Goal: Transaction & Acquisition: Purchase product/service

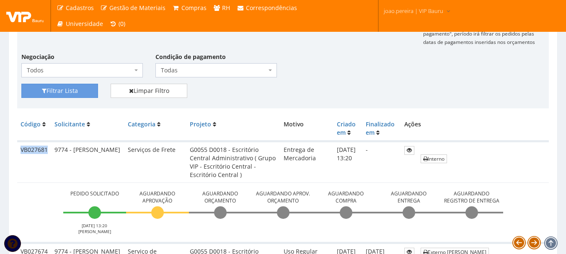
scroll to position [168, 0]
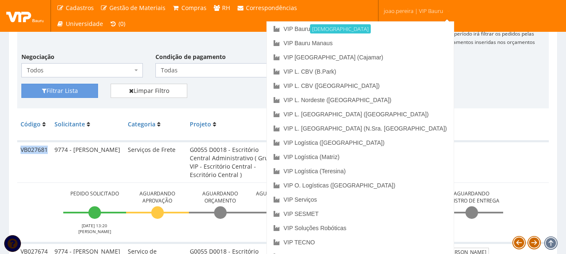
click at [428, 10] on span "joao.pereira | VIP Bauru" at bounding box center [413, 11] width 59 height 8
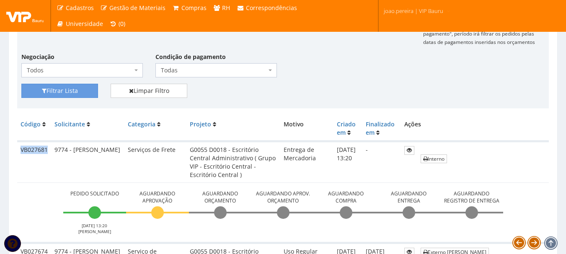
click at [428, 10] on span "joao.pereira | VIP Bauru" at bounding box center [413, 11] width 59 height 8
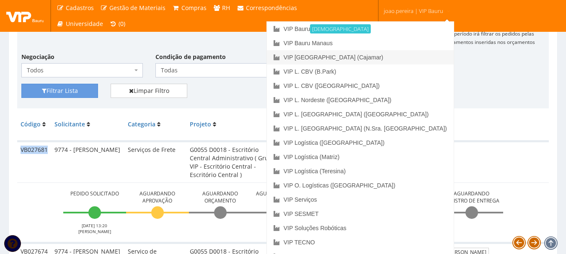
click at [397, 60] on link "VIP [GEOGRAPHIC_DATA] (Cajamar)" at bounding box center [360, 57] width 187 height 14
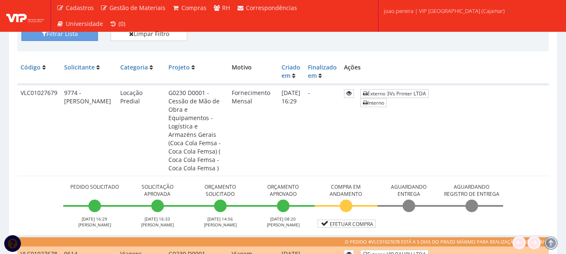
scroll to position [168, 0]
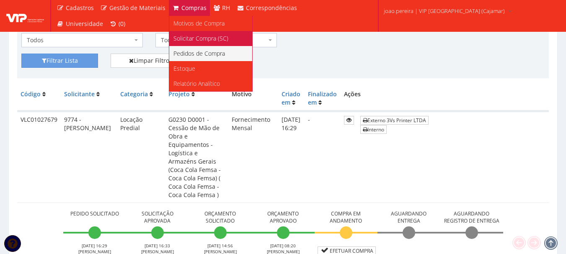
click at [196, 39] on span "Solicitar Compra (SC)" at bounding box center [200, 38] width 55 height 8
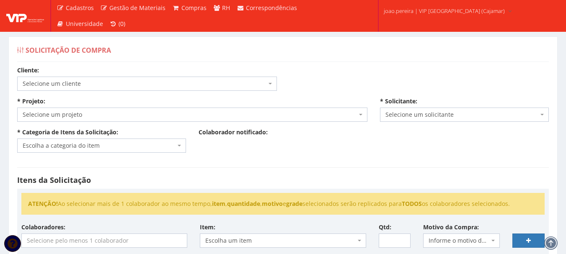
click at [153, 84] on span "Selecione um cliente" at bounding box center [145, 84] width 244 height 8
click at [360, 115] on b at bounding box center [360, 115] width 3 height 2
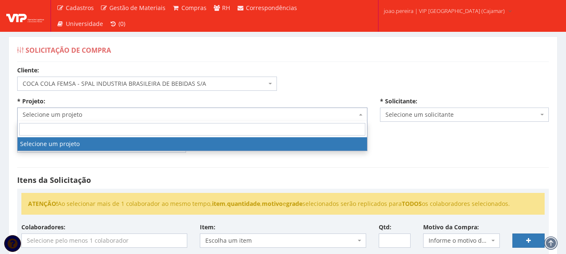
click at [261, 79] on span "COCA COLA FEMSA - SPAL INDUSTRIA BRASILEIRA DE BEBIDAS S/A" at bounding box center [147, 84] width 260 height 14
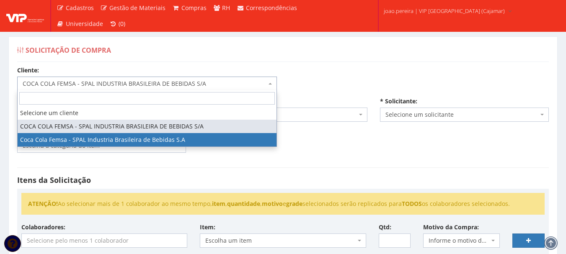
select select "51"
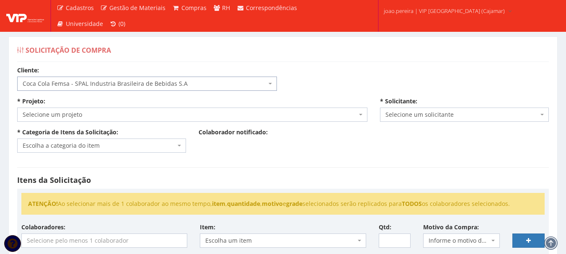
click at [366, 116] on span "Selecione um projeto" at bounding box center [192, 115] width 350 height 14
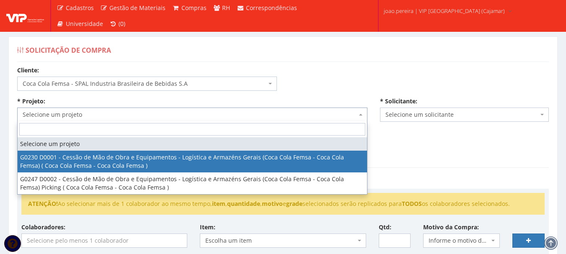
select select "230"
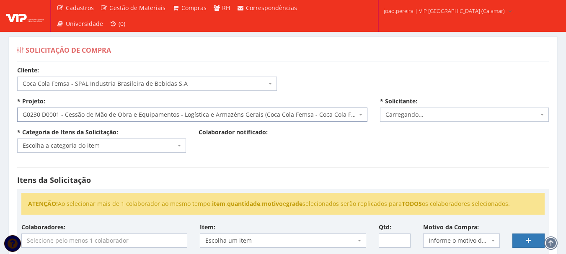
select select "4079"
click at [146, 146] on span "Escolha a categoria do item" at bounding box center [99, 146] width 153 height 8
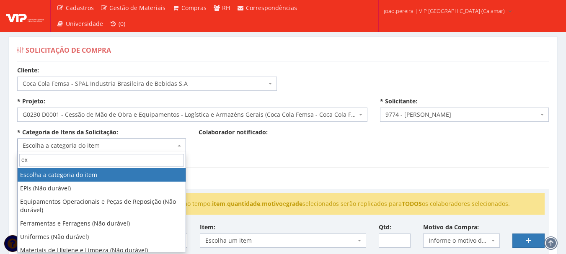
type input "exa"
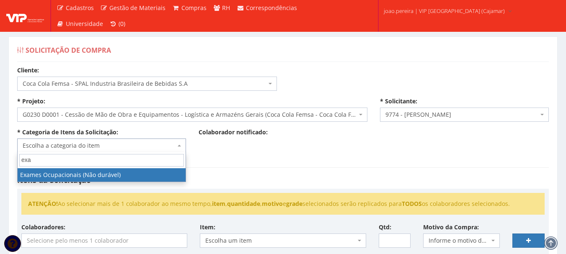
select select "24"
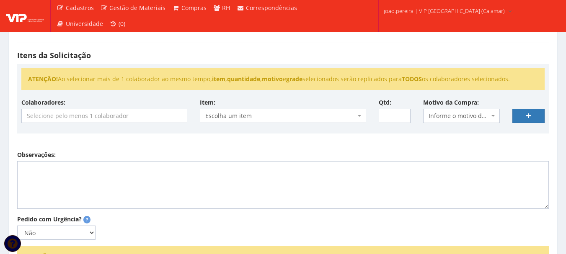
scroll to position [126, 0]
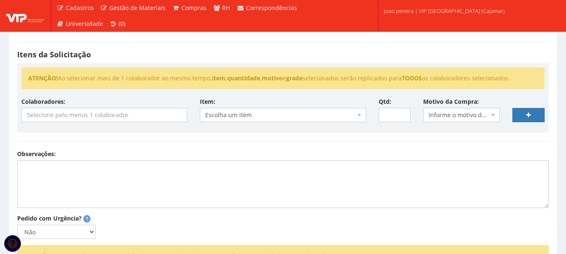
click at [114, 115] on input "search" at bounding box center [104, 114] width 165 height 13
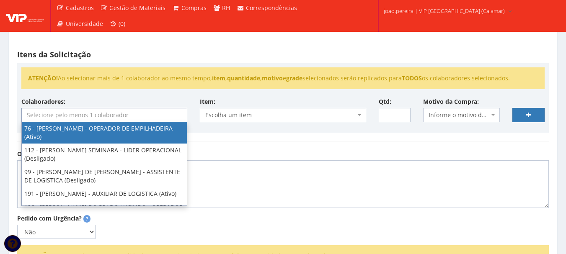
type input "j"
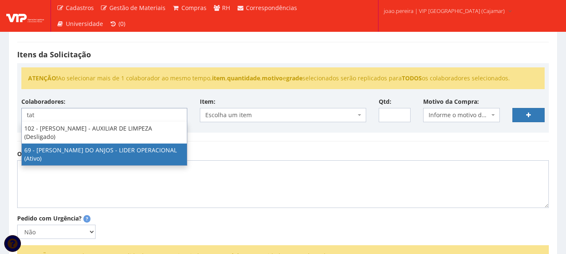
type input "tat"
click at [125, 201] on textarea "Observações:" at bounding box center [283, 184] width 532 height 48
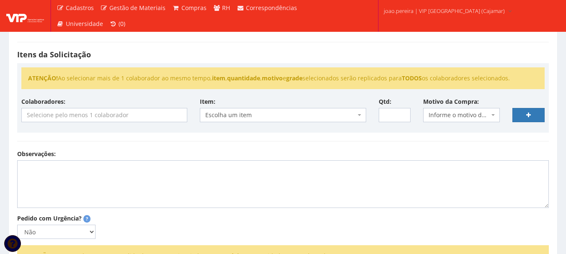
click at [104, 121] on input "search" at bounding box center [104, 114] width 165 height 13
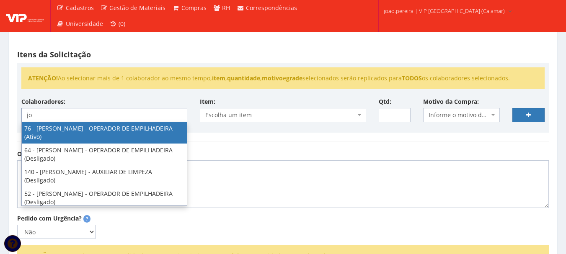
type input "j"
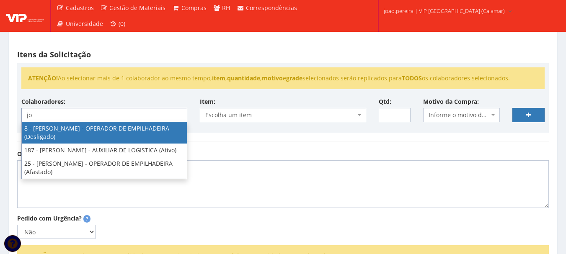
type input "j"
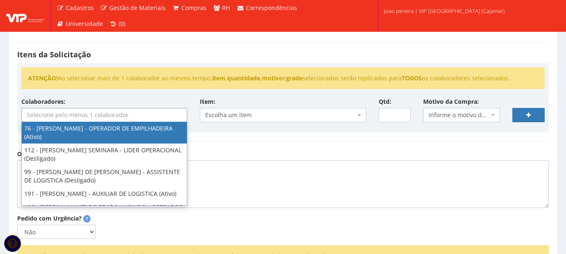
click at [268, 150] on div "Observações:" at bounding box center [283, 179] width 544 height 58
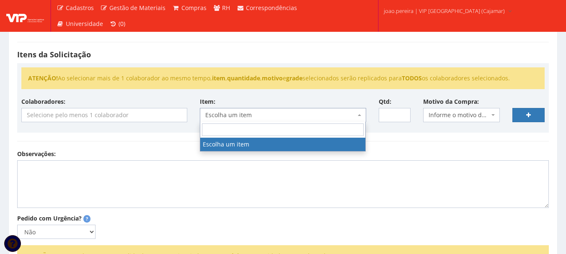
click at [286, 113] on span "Escolha um item" at bounding box center [280, 115] width 150 height 8
click at [263, 135] on input "search" at bounding box center [283, 130] width 162 height 13
click at [102, 160] on div "Observações:" at bounding box center [283, 179] width 544 height 58
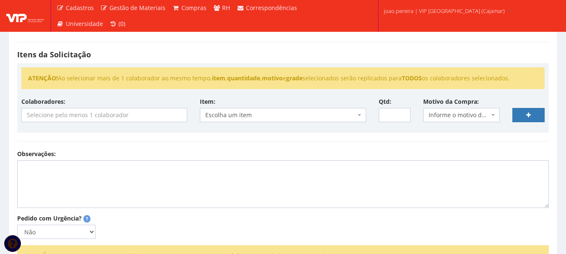
click at [85, 116] on input "search" at bounding box center [104, 114] width 165 height 13
click at [296, 156] on div "Observações:" at bounding box center [283, 179] width 544 height 58
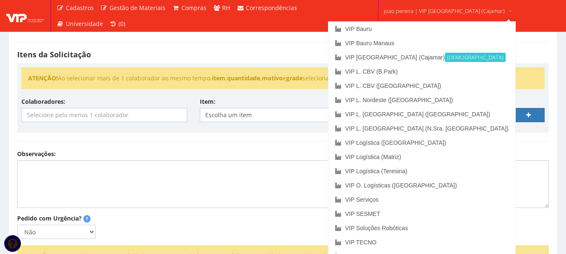
click at [423, 10] on span "joao.pereira | VIP Brasil (Cajamar)" at bounding box center [444, 11] width 121 height 8
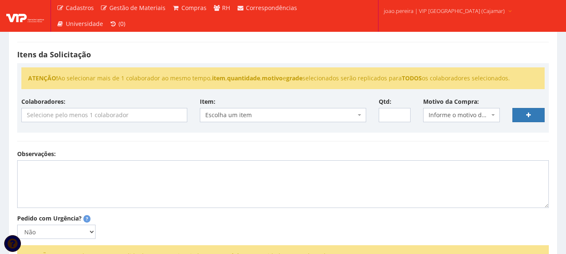
click at [425, 10] on span "joao.pereira | VIP Brasil (Cajamar)" at bounding box center [444, 11] width 121 height 8
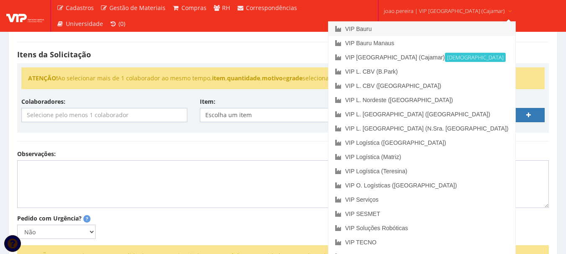
click at [397, 29] on link "VIP Bauru" at bounding box center [421, 29] width 187 height 14
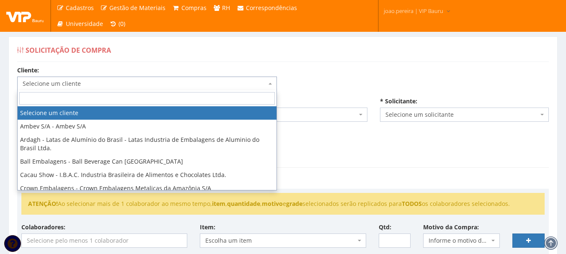
click at [228, 84] on span "Selecione um cliente" at bounding box center [145, 84] width 244 height 8
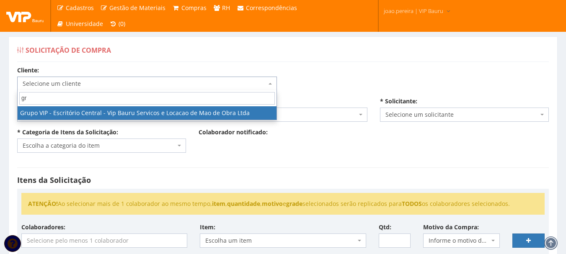
type input "gru"
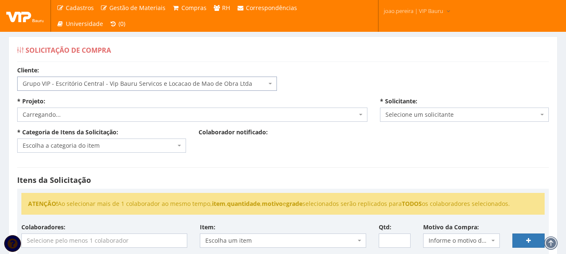
select select "16"
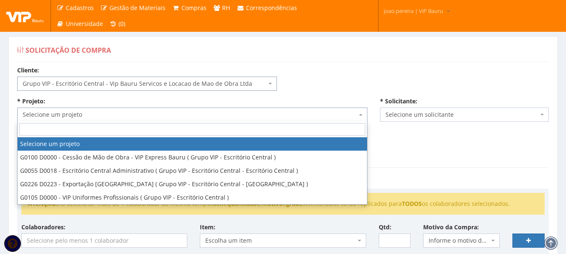
click at [354, 113] on span "Selecione um projeto" at bounding box center [190, 115] width 334 height 8
click at [385, 61] on div "Solicitação de Compra" at bounding box center [283, 52] width 532 height 20
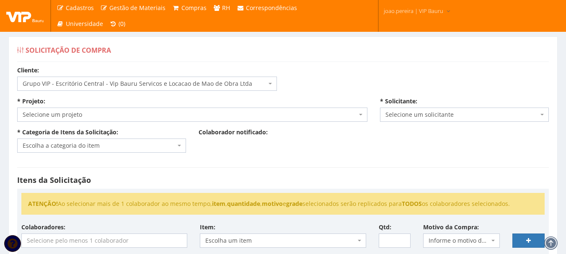
click at [161, 115] on span "Selecione um projeto" at bounding box center [190, 115] width 334 height 8
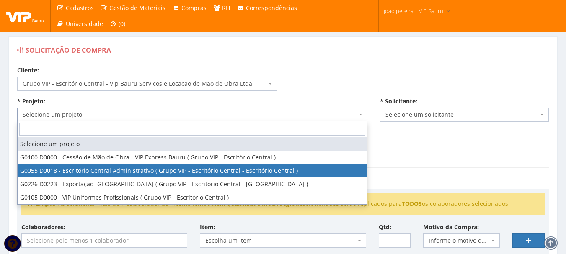
select select "55"
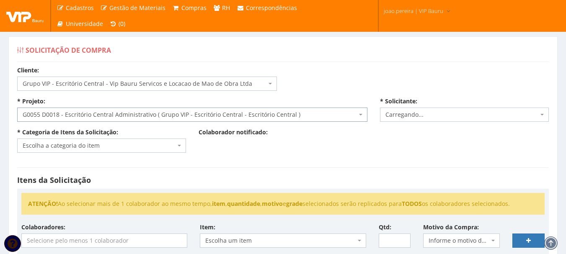
select select "4079"
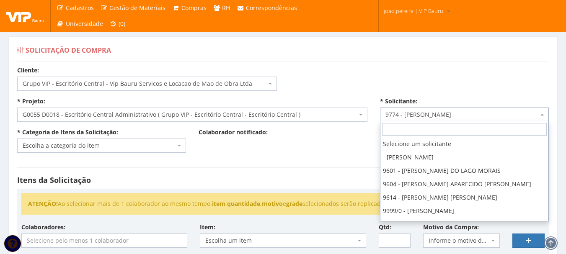
click at [545, 115] on span "9774 - [PERSON_NAME]" at bounding box center [464, 115] width 169 height 14
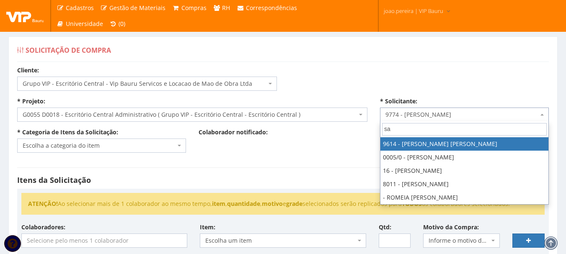
type input "s"
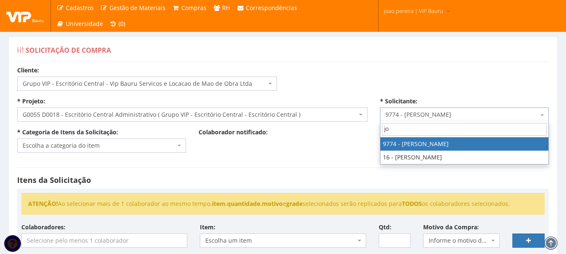
type input "joa"
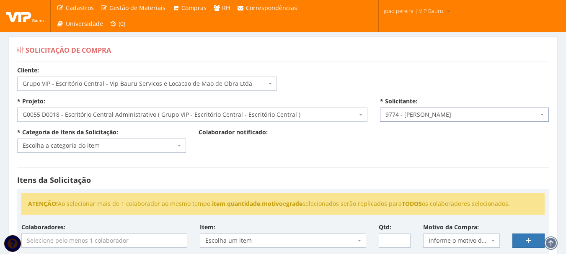
click at [111, 145] on span "Escolha a categoria do item" at bounding box center [99, 146] width 153 height 8
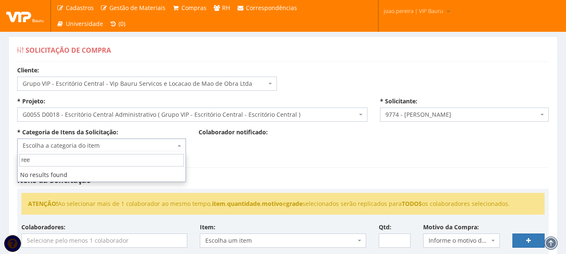
type input "re"
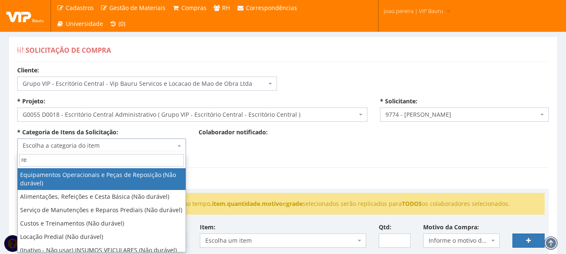
drag, startPoint x: 70, startPoint y: 158, endPoint x: 0, endPoint y: 157, distance: 70.4
click at [0, 157] on body "Cadastros Clientes Unidades Subclientes Unidades de Subclientes Projetos Gestão…" at bounding box center [283, 237] width 566 height 474
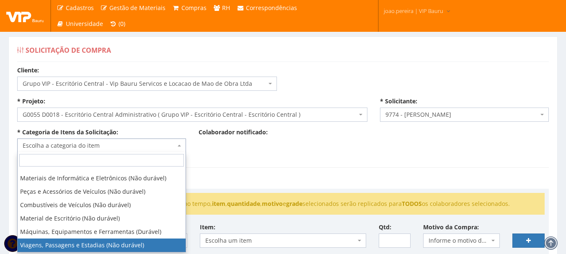
scroll to position [139, 0]
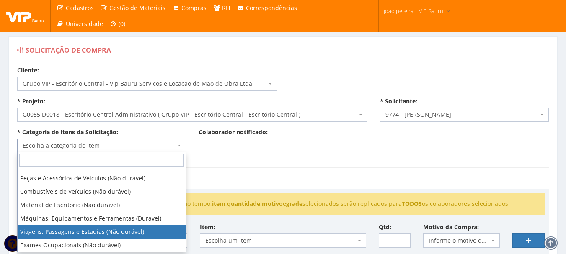
select select "21"
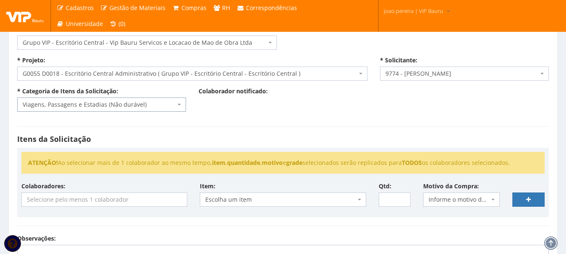
scroll to position [42, 0]
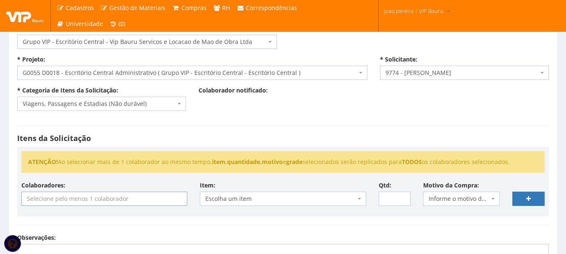
click at [156, 199] on input "search" at bounding box center [104, 198] width 165 height 13
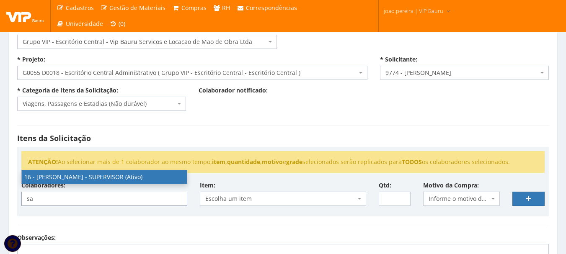
type input "s"
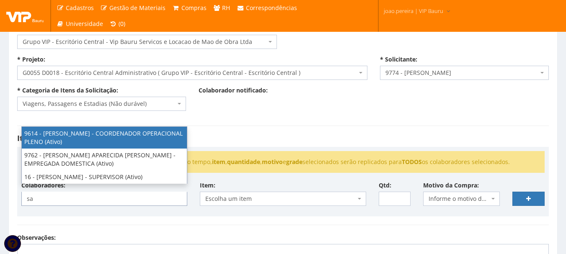
type input "s"
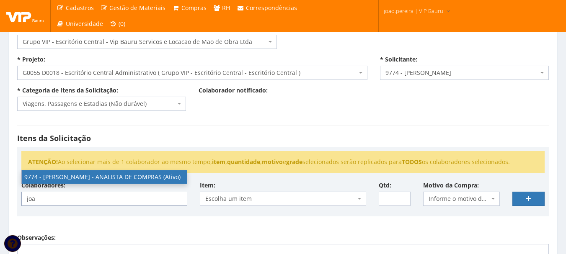
type input "joa"
select select "4079"
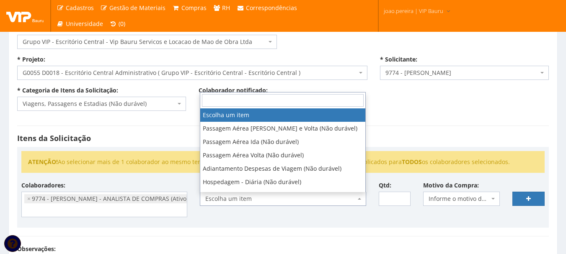
click at [282, 199] on span "Escolha um item" at bounding box center [280, 199] width 150 height 8
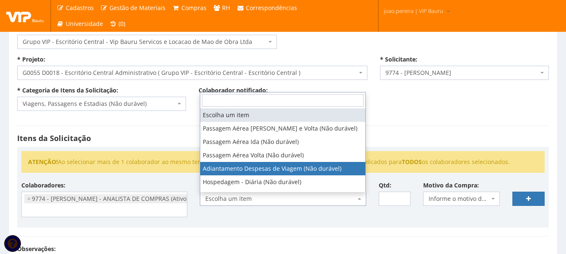
select select "402"
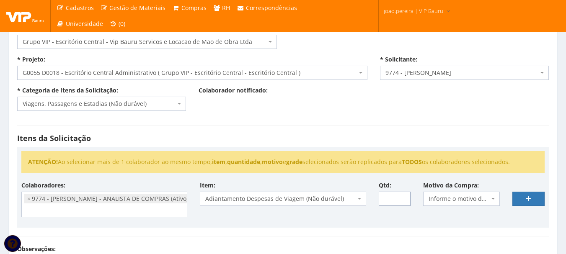
click at [395, 194] on input "Qtd:" at bounding box center [395, 199] width 32 height 14
type input "1"
click at [469, 199] on span "Informe o motivo da compra" at bounding box center [458, 199] width 61 height 8
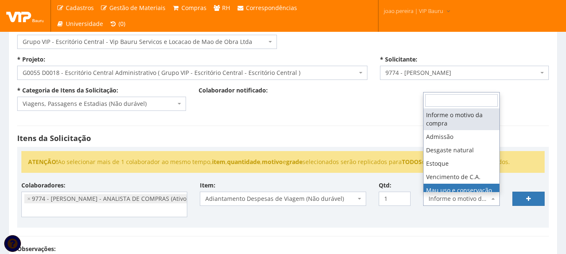
click at [246, 119] on div "Itens da Solicitação ATENÇÃO! Ao selecionar mais de 1 colaborador ao mesmo temp…" at bounding box center [283, 181] width 544 height 128
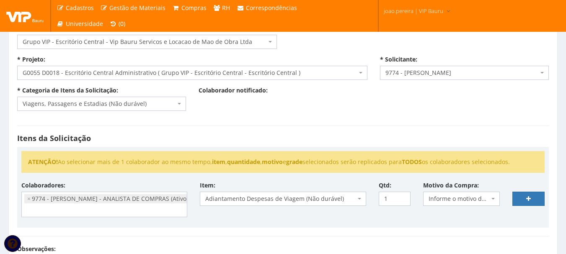
click at [238, 133] on div "Itens da Solicitação ATENÇÃO! Ao selecionar mais de 1 colaborador ao mesmo temp…" at bounding box center [283, 181] width 544 height 128
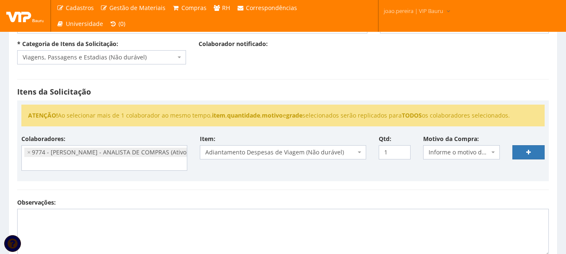
scroll to position [126, 0]
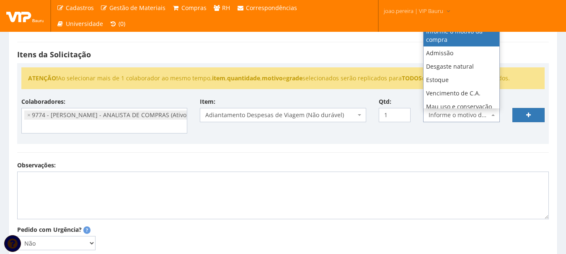
click at [492, 113] on span "Informe o motivo da compra" at bounding box center [461, 115] width 77 height 14
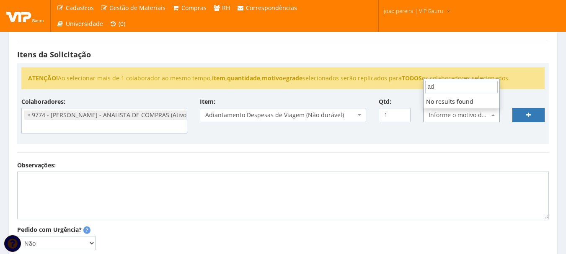
type input "a"
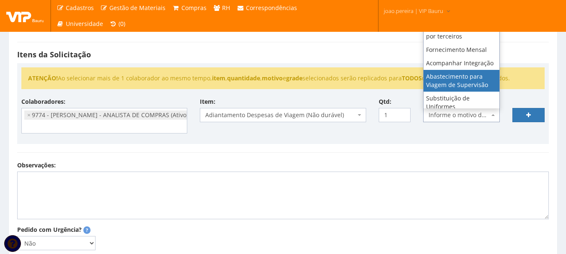
scroll to position [417, 0]
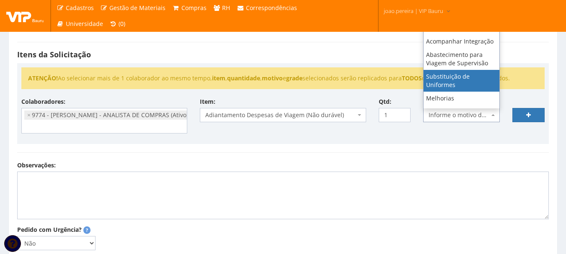
click at [451, 116] on span "Informe o motivo da compra" at bounding box center [458, 115] width 61 height 8
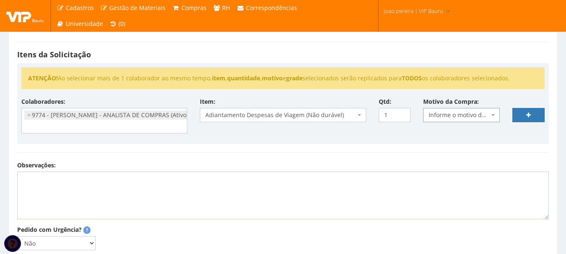
click at [455, 114] on span "Informe o motivo da compra" at bounding box center [458, 115] width 61 height 8
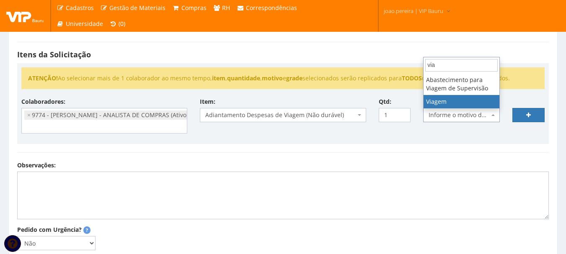
type input "via"
select select "42"
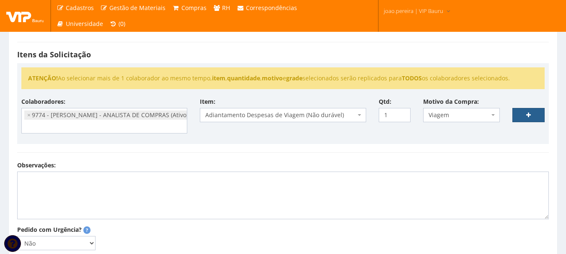
click at [533, 117] on link at bounding box center [528, 115] width 32 height 14
click at [33, 178] on textarea "Observações:" at bounding box center [283, 196] width 532 height 48
select select
type input "0"
select select
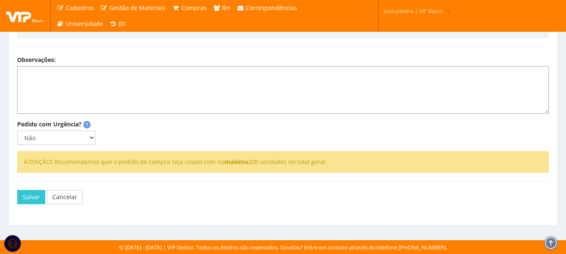
scroll to position [134, 0]
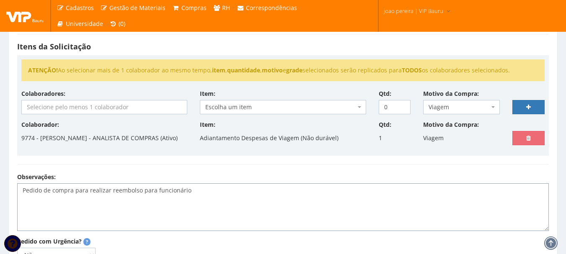
drag, startPoint x: 122, startPoint y: 202, endPoint x: 0, endPoint y: 200, distance: 122.3
click at [0, 200] on div "Solicitação de Compra Cliente: Selecione um cliente Ambev S/A - Ambev S/A Ardag…" at bounding box center [283, 122] width 566 height 470
paste textarea "emissão de reembolso para colaborador - REEMBOLSO"
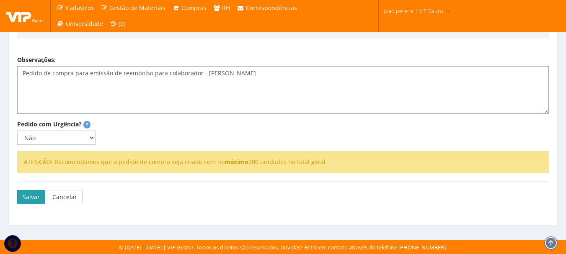
type textarea "Pedido de compra para emissão de reembolso para colaborador - REEMBOLSO"
click at [26, 199] on button "Salvar" at bounding box center [31, 197] width 28 height 14
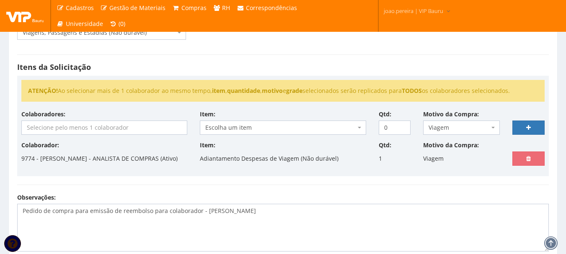
scroll to position [50, 0]
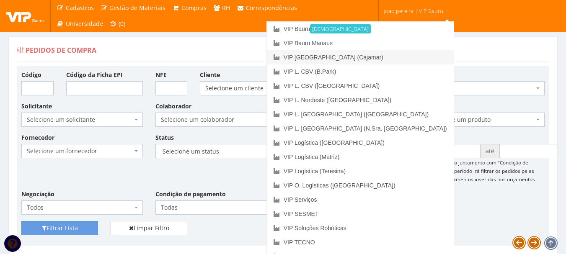
click at [407, 54] on link "VIP [GEOGRAPHIC_DATA] (Cajamar)" at bounding box center [360, 57] width 187 height 14
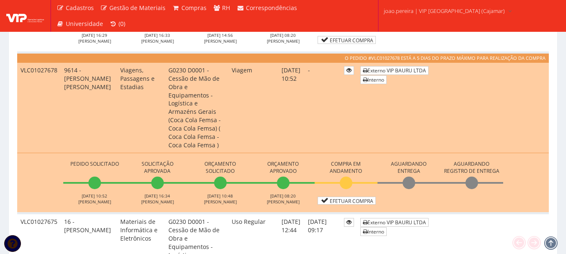
scroll to position [377, 0]
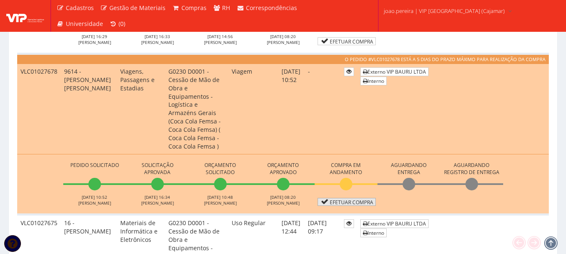
click at [351, 198] on link "Efetuar Compra" at bounding box center [346, 202] width 58 height 8
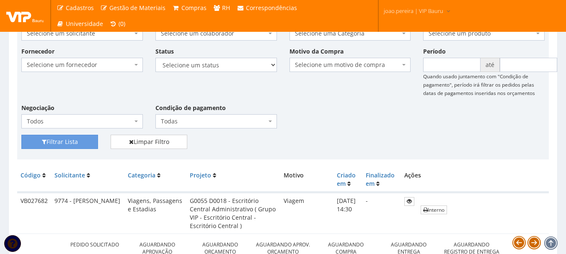
scroll to position [42, 0]
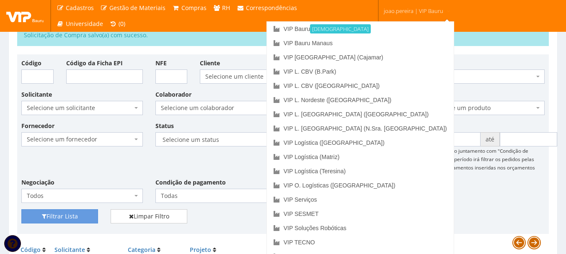
click at [417, 13] on span "joao.pereira | VIP Bauru" at bounding box center [413, 11] width 59 height 8
click at [412, 116] on link "VIP L. [GEOGRAPHIC_DATA] ([GEOGRAPHIC_DATA])" at bounding box center [360, 114] width 187 height 14
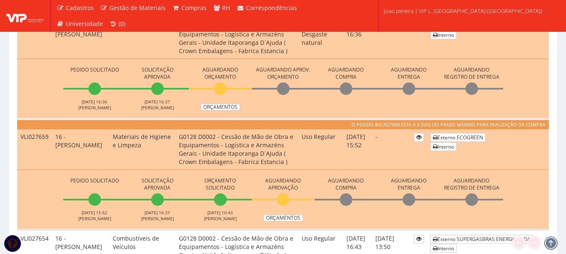
scroll to position [586, 0]
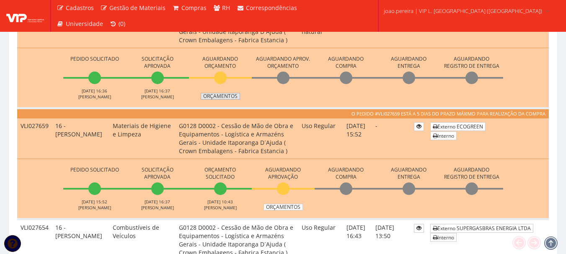
click at [229, 98] on link "Orçamentos" at bounding box center [220, 96] width 39 height 7
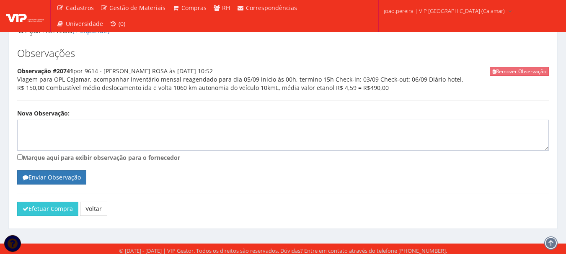
scroll to position [559, 0]
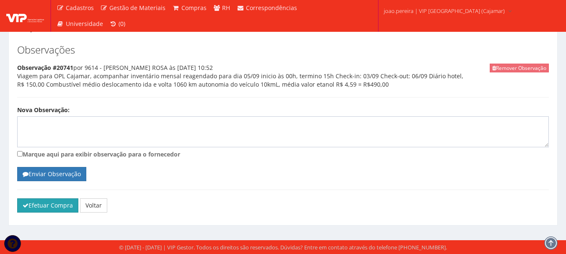
click at [59, 202] on button "Efetuar Compra" at bounding box center [47, 206] width 61 height 14
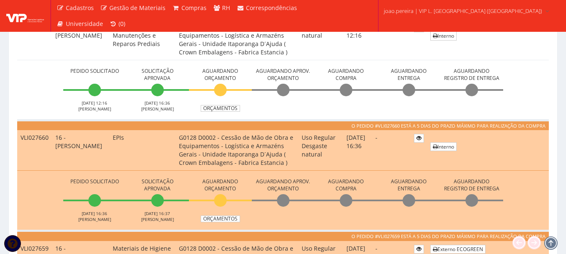
scroll to position [544, 0]
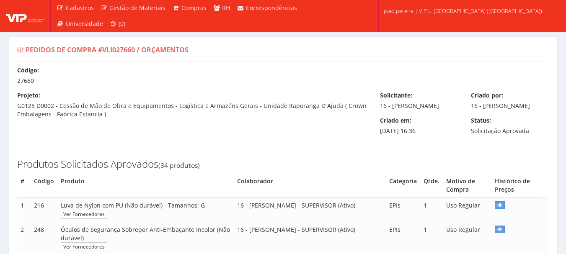
select select "0"
select select "30"
type input "2.485,65"
type input "2.477,22"
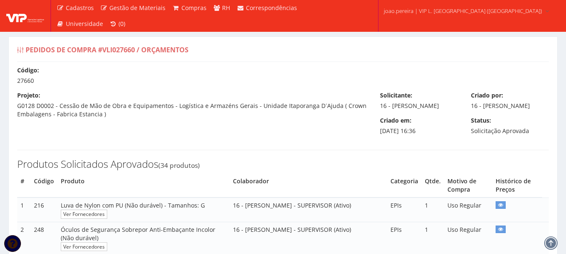
type input "2.050,00"
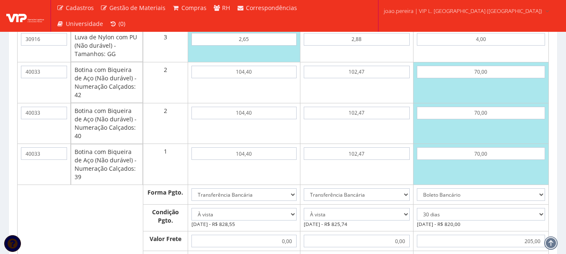
scroll to position [1508, 0]
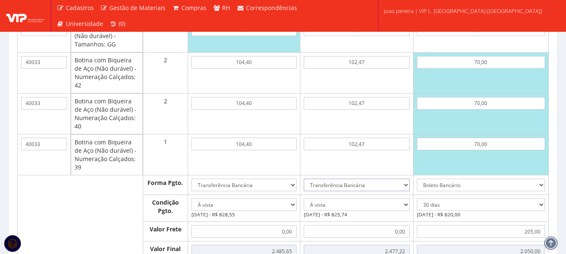
click at [410, 191] on select "Dinheiro Boleto Bancário Depósito Transferência Bancária Cartão de Crédito Cart…" at bounding box center [357, 185] width 106 height 13
select select "1"
click at [313, 187] on select "Dinheiro Boleto Bancário Depósito Transferência Bancária Cartão de Crédito Cart…" at bounding box center [357, 185] width 106 height 13
click at [410, 211] on select "-- Selecione -- À vista 7 dias 10 dias" at bounding box center [357, 205] width 106 height 13
select select "outros"
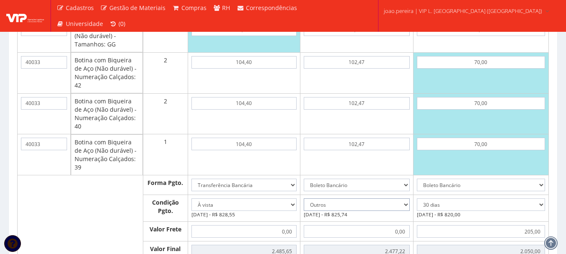
click at [313, 207] on select "-- Selecione -- À vista 7 dias 10 dias" at bounding box center [357, 205] width 106 height 13
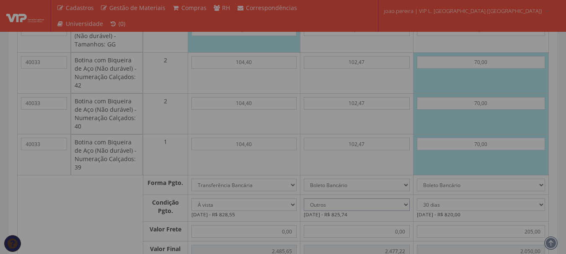
type input "2.477,22"
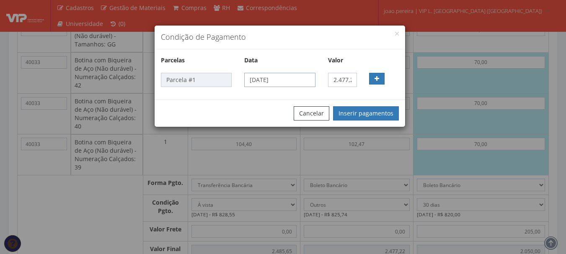
click at [295, 80] on input "03/09/2025" at bounding box center [279, 80] width 71 height 14
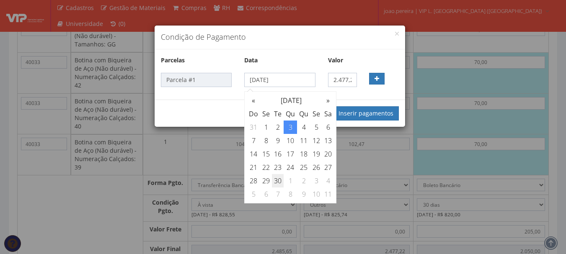
click at [276, 180] on td "30" at bounding box center [278, 180] width 12 height 13
type input "30/09/2025"
click at [377, 77] on icon "button" at bounding box center [376, 79] width 5 height 6
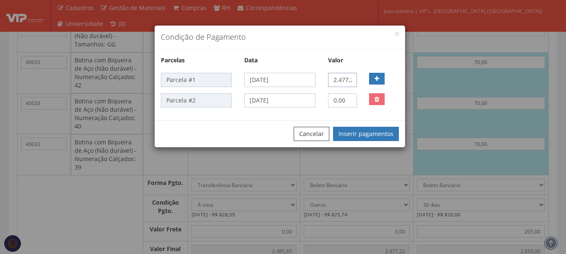
scroll to position [0, 5]
drag, startPoint x: 370, startPoint y: 83, endPoint x: 412, endPoint y: 85, distance: 41.9
click at [412, 85] on div "Condição de Pagamento Parcelas Data Valor Parcela #1 30/09/2025 2.477,22 Parcel…" at bounding box center [283, 127] width 566 height 254
type input "409,95"
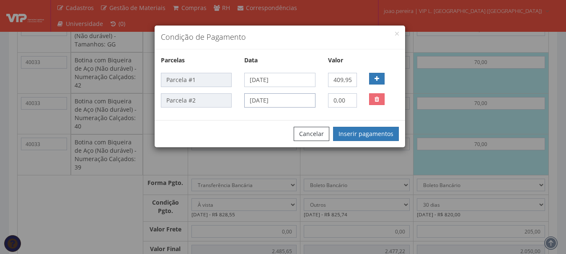
click at [298, 99] on input "03/09/2025" at bounding box center [279, 100] width 71 height 14
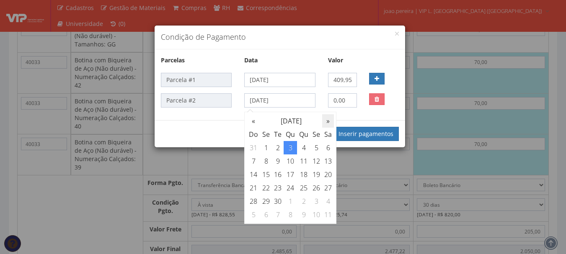
click at [329, 120] on th "»" at bounding box center [328, 120] width 12 height 13
click at [305, 203] on td "30" at bounding box center [303, 201] width 13 height 13
type input "30/10/2025"
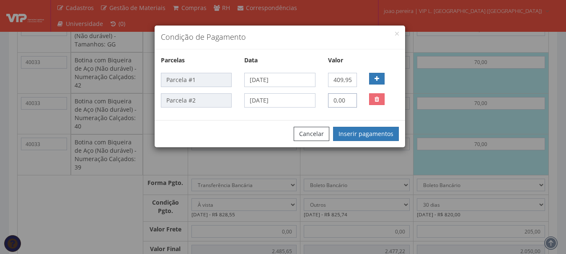
drag, startPoint x: 348, startPoint y: 98, endPoint x: 314, endPoint y: 105, distance: 34.6
click at [314, 105] on div "Parcela #2 30/10/2025 0,00" at bounding box center [280, 100] width 250 height 14
type input "409,95"
click at [377, 133] on button "Inserir pagamentos" at bounding box center [366, 134] width 66 height 14
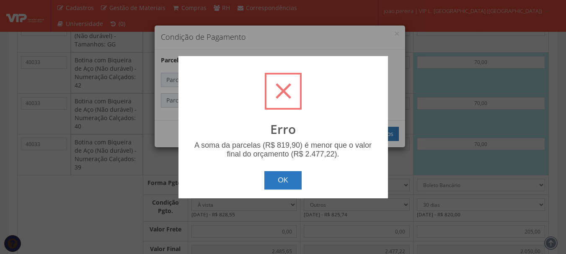
click at [282, 181] on button "OK" at bounding box center [282, 180] width 37 height 18
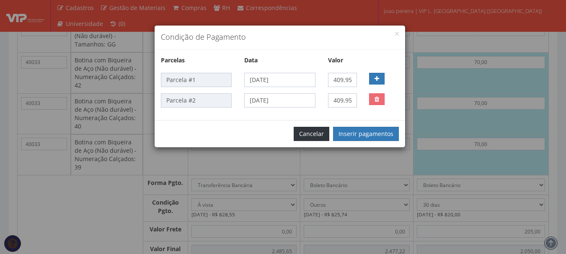
click at [320, 129] on button "Cancelar" at bounding box center [312, 134] width 36 height 14
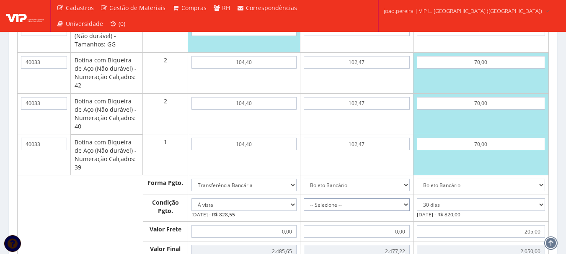
click at [410, 211] on select "-- Selecione -- À vista 7 dias 10 dias" at bounding box center [357, 205] width 106 height 13
select select "outros"
click at [313, 207] on select "-- Selecione -- À vista 7 dias 10 dias" at bounding box center [357, 205] width 106 height 13
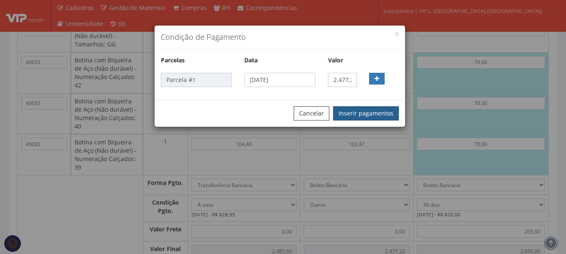
click at [364, 114] on button "Inserir pagamentos" at bounding box center [366, 113] width 66 height 14
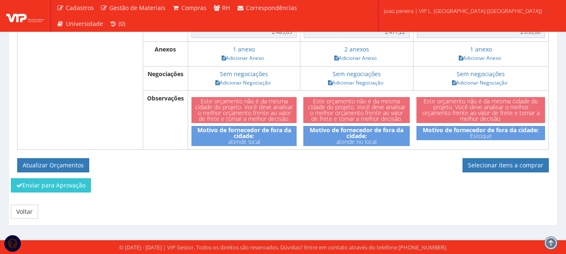
scroll to position [1736, 0]
click at [59, 163] on button "Atualizar Orçamentos" at bounding box center [53, 165] width 72 height 14
click at [25, 205] on link "Voltar" at bounding box center [24, 212] width 27 height 14
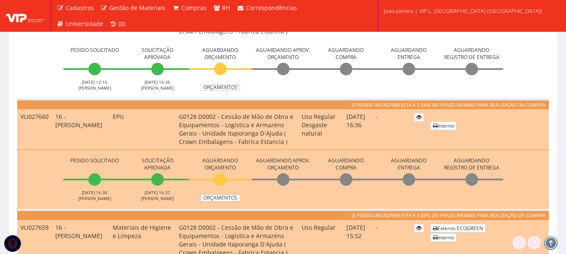
scroll to position [461, 0]
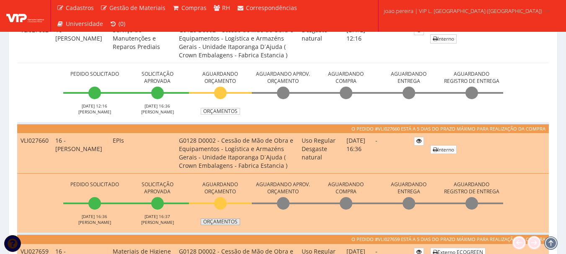
click at [217, 220] on link "Orçamentos" at bounding box center [220, 222] width 39 height 7
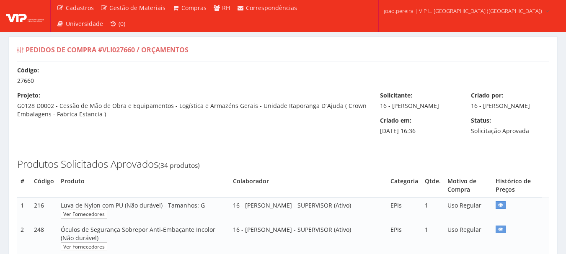
select select "0"
select select "outros"
select select "30"
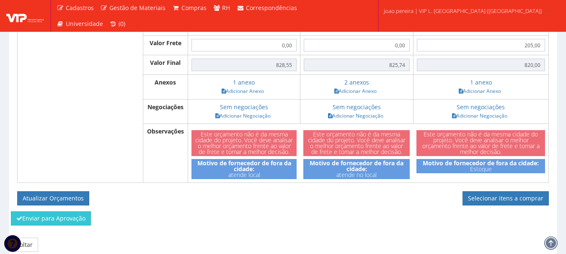
scroll to position [1736, 0]
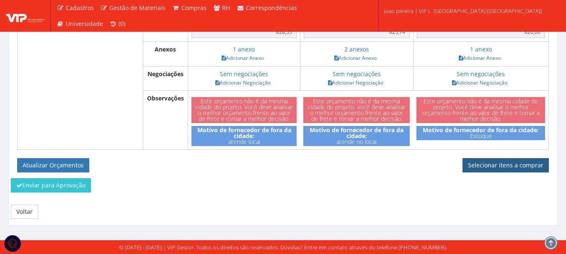
click at [504, 163] on link "Selecionar itens a comprar" at bounding box center [505, 165] width 86 height 14
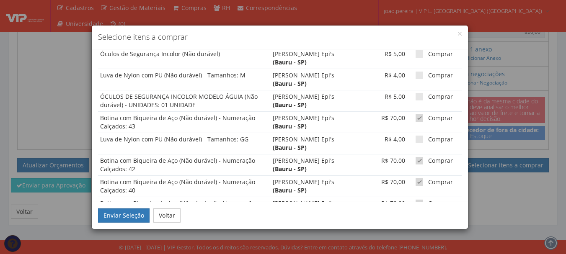
scroll to position [650, 0]
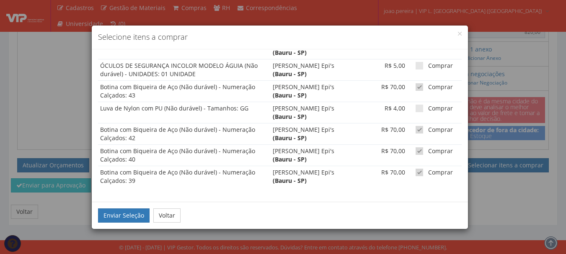
click at [415, 173] on span at bounding box center [419, 173] width 8 height 8
click at [428, 173] on input "Comprar" at bounding box center [430, 172] width 5 height 5
checkbox input "false"
click at [415, 151] on span at bounding box center [419, 151] width 8 height 8
click at [428, 151] on input "Comprar" at bounding box center [430, 151] width 5 height 5
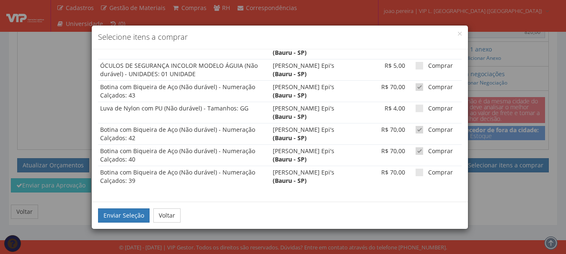
checkbox input "false"
click at [415, 133] on span at bounding box center [419, 130] width 8 height 8
click at [428, 133] on input "Comprar" at bounding box center [430, 129] width 5 height 5
checkbox input "false"
click at [415, 89] on span at bounding box center [419, 87] width 8 height 8
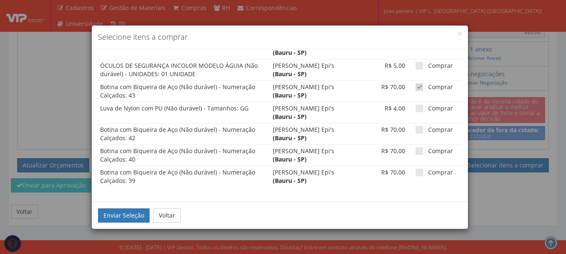
click at [428, 89] on input "Comprar" at bounding box center [430, 87] width 5 height 5
checkbox input "false"
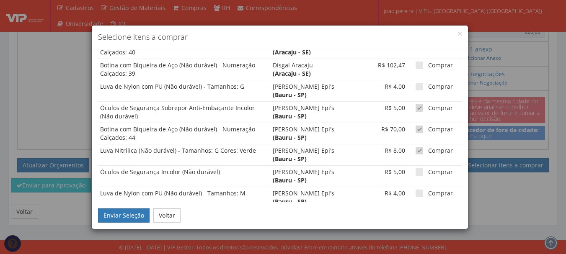
scroll to position [483, 0]
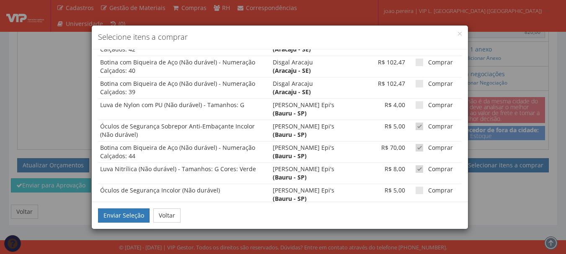
click at [416, 166] on span at bounding box center [419, 169] width 8 height 8
click at [428, 167] on input "Comprar" at bounding box center [430, 169] width 5 height 5
checkbox input "false"
drag, startPoint x: 412, startPoint y: 145, endPoint x: 418, endPoint y: 136, distance: 10.0
click at [415, 145] on span at bounding box center [419, 148] width 8 height 8
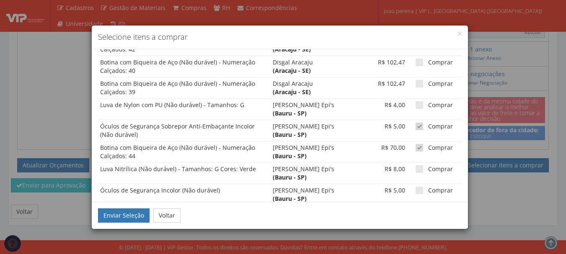
click at [428, 145] on input "Comprar" at bounding box center [430, 147] width 5 height 5
checkbox input "false"
click at [418, 124] on span at bounding box center [419, 127] width 8 height 8
click at [428, 124] on input "Comprar" at bounding box center [430, 126] width 5 height 5
checkbox input "false"
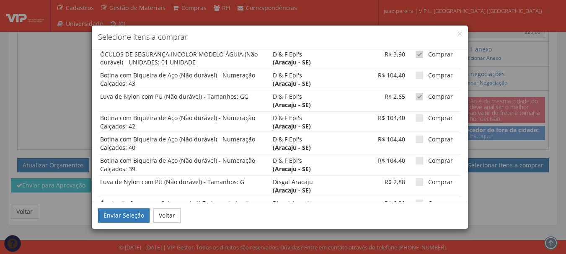
scroll to position [147, 0]
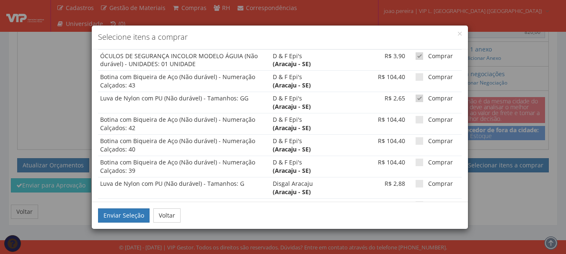
click at [415, 99] on span at bounding box center [419, 99] width 8 height 8
click at [428, 99] on input "Comprar" at bounding box center [430, 98] width 5 height 5
checkbox input "false"
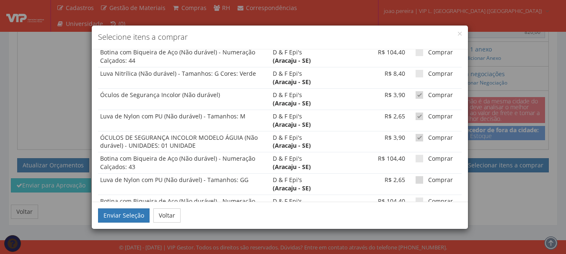
scroll to position [64, 0]
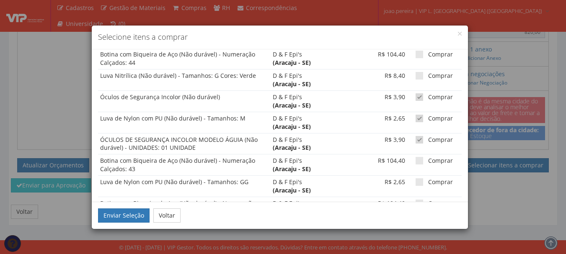
click at [416, 139] on span at bounding box center [419, 140] width 8 height 8
click at [428, 139] on input "Comprar" at bounding box center [430, 139] width 5 height 5
checkbox input "false"
click at [416, 118] on span at bounding box center [419, 119] width 8 height 8
click at [428, 118] on input "Comprar" at bounding box center [430, 118] width 5 height 5
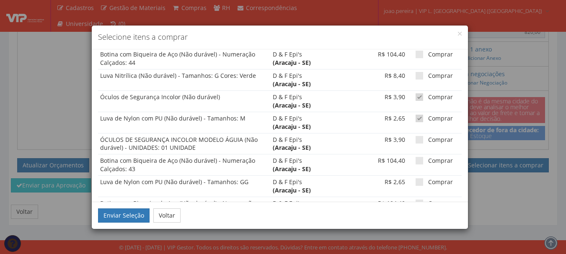
checkbox input "false"
click at [415, 95] on span at bounding box center [419, 97] width 8 height 8
click at [428, 95] on input "Comprar" at bounding box center [430, 97] width 5 height 5
checkbox input "false"
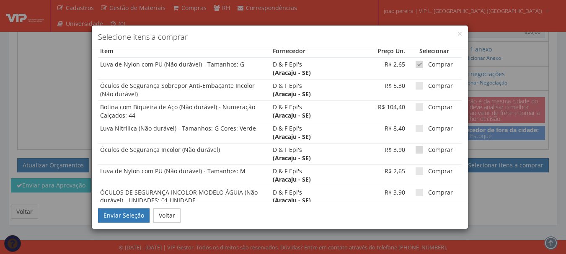
scroll to position [0, 0]
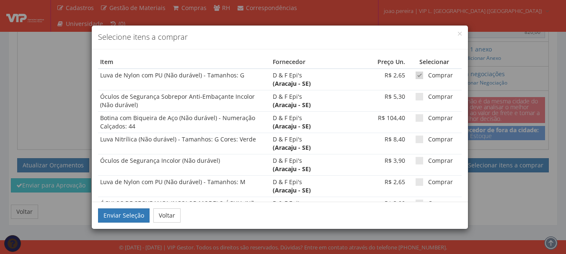
click at [416, 77] on span at bounding box center [419, 76] width 8 height 8
click at [428, 77] on input "checkbox" at bounding box center [430, 75] width 5 height 5
checkbox input "false"
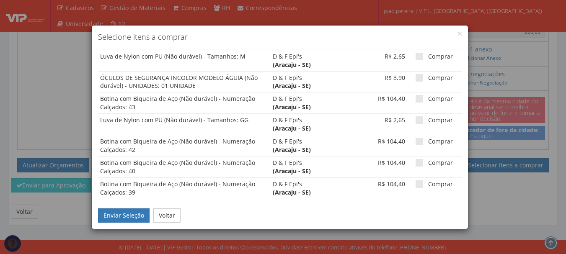
scroll to position [209, 0]
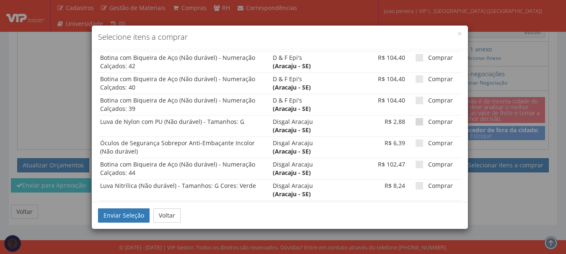
click at [415, 121] on span at bounding box center [419, 122] width 8 height 8
click at [428, 121] on input "checkbox" at bounding box center [430, 121] width 5 height 5
checkbox input "true"
click at [416, 147] on label "Comprar" at bounding box center [433, 143] width 37 height 8
click at [428, 146] on input "Comprar" at bounding box center [430, 143] width 5 height 5
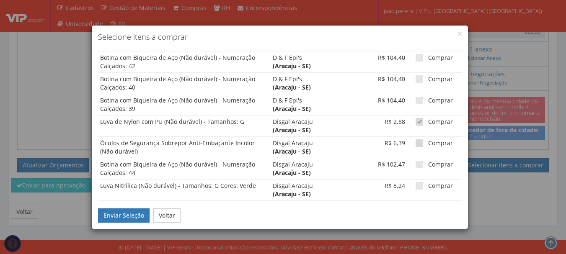
checkbox input "true"
click at [415, 165] on span at bounding box center [419, 165] width 8 height 8
click at [428, 165] on input "Comprar" at bounding box center [430, 164] width 5 height 5
checkbox input "true"
click at [415, 187] on span at bounding box center [419, 186] width 8 height 8
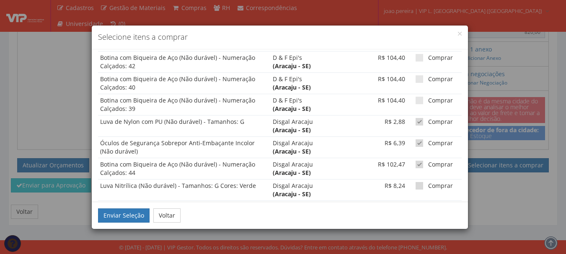
click at [428, 187] on input "Comprar" at bounding box center [430, 185] width 5 height 5
checkbox input "true"
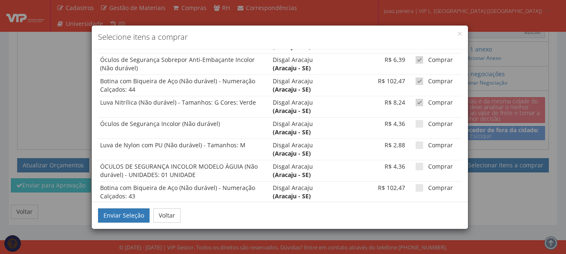
scroll to position [293, 0]
click at [415, 124] on span at bounding box center [419, 124] width 8 height 8
click at [428, 124] on input "Comprar" at bounding box center [430, 123] width 5 height 5
checkbox input "true"
click at [415, 147] on span at bounding box center [419, 145] width 8 height 8
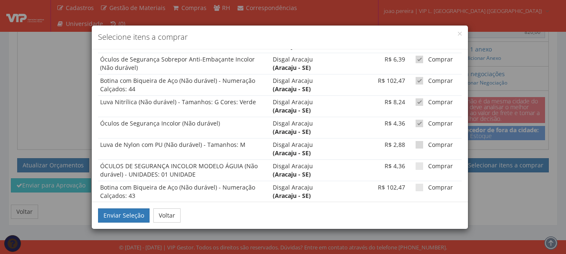
click at [428, 147] on input "Comprar" at bounding box center [430, 144] width 5 height 5
checkbox input "true"
click at [413, 162] on td "Comprar" at bounding box center [434, 170] width 54 height 21
click at [415, 166] on span at bounding box center [419, 167] width 8 height 8
click at [428, 166] on input "Comprar" at bounding box center [430, 166] width 5 height 5
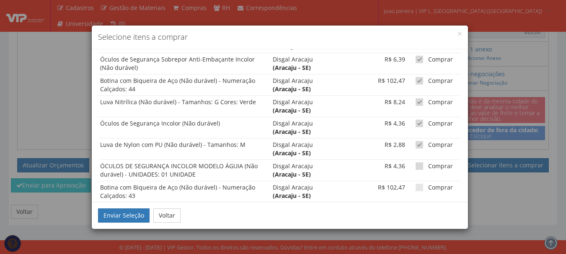
checkbox input "true"
click at [415, 188] on span at bounding box center [419, 188] width 8 height 8
click at [428, 188] on input "Comprar" at bounding box center [430, 187] width 5 height 5
checkbox input "true"
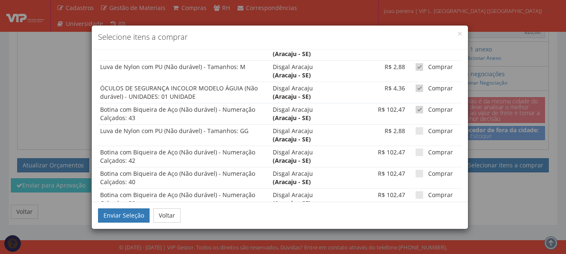
scroll to position [377, 0]
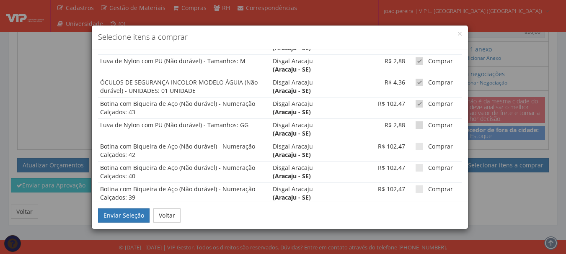
click at [415, 126] on span at bounding box center [419, 125] width 8 height 8
click at [428, 126] on input "Comprar" at bounding box center [430, 125] width 5 height 5
checkbox input "true"
click at [415, 147] on span at bounding box center [419, 147] width 8 height 8
click at [428, 147] on input "Comprar" at bounding box center [430, 146] width 5 height 5
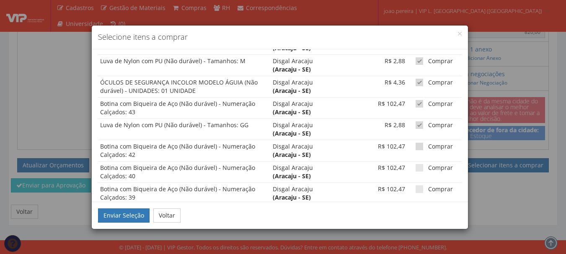
checkbox input "true"
click at [415, 167] on span at bounding box center [419, 168] width 8 height 8
click at [428, 167] on input "Comprar" at bounding box center [430, 167] width 5 height 5
checkbox input "true"
click at [416, 189] on span at bounding box center [419, 190] width 8 height 8
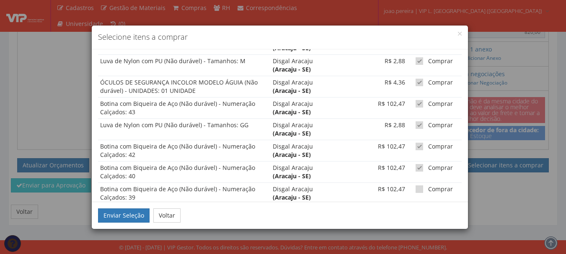
click at [428, 189] on input "Comprar" at bounding box center [430, 189] width 5 height 5
checkbox input "true"
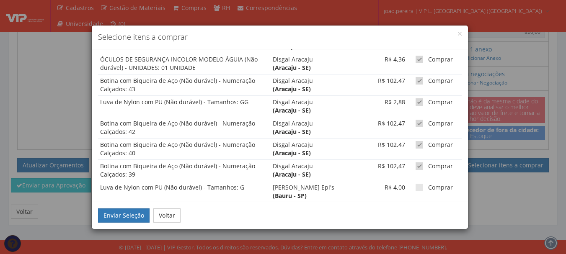
scroll to position [419, 0]
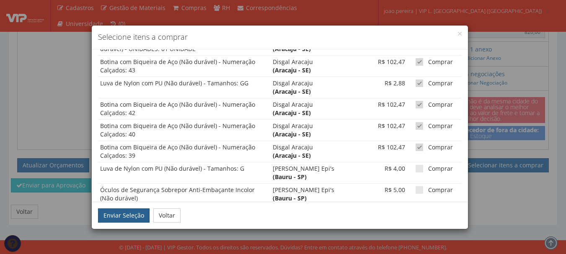
click at [118, 219] on button "Enviar Seleção" at bounding box center [124, 216] width 52 height 14
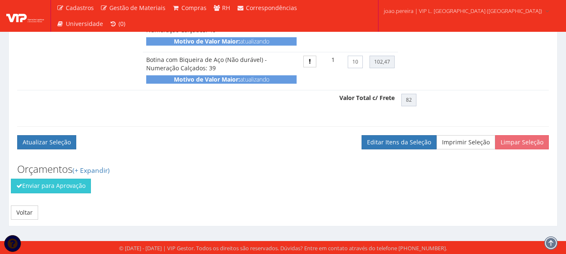
scroll to position [1987, 0]
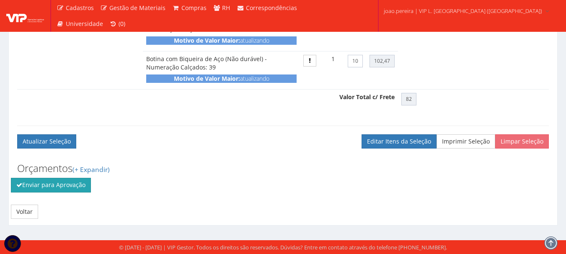
click at [67, 190] on button "Enviar para Aprovação" at bounding box center [51, 185] width 80 height 14
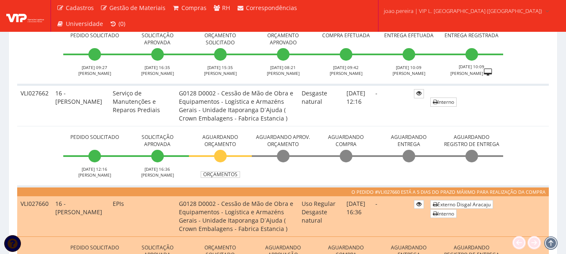
scroll to position [419, 0]
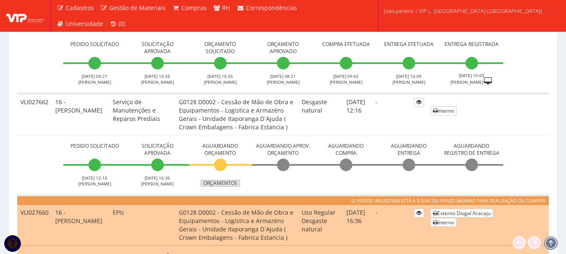
click at [228, 181] on link "Orçamentos" at bounding box center [220, 183] width 39 height 7
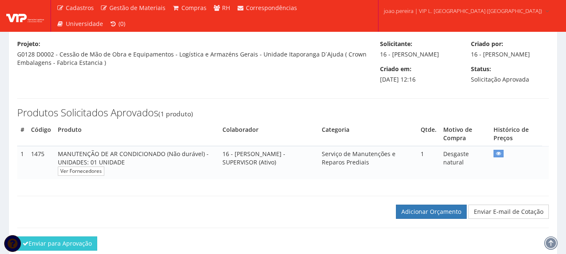
scroll to position [118, 0]
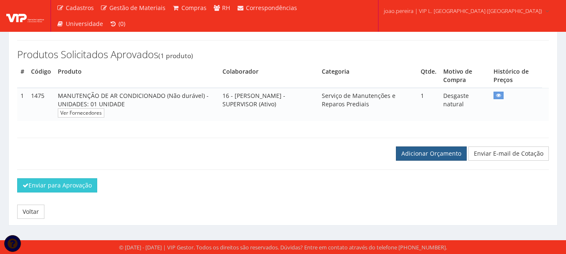
click at [445, 152] on link "Adicionar Orçamento" at bounding box center [431, 154] width 71 height 14
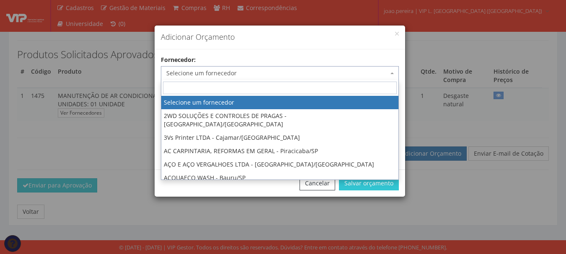
click at [266, 68] on span "Selecione um fornecedor" at bounding box center [280, 73] width 238 height 14
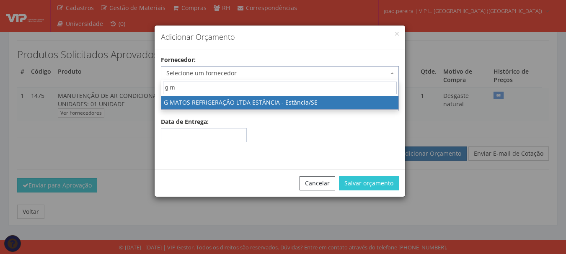
type input "g m"
select select "1512"
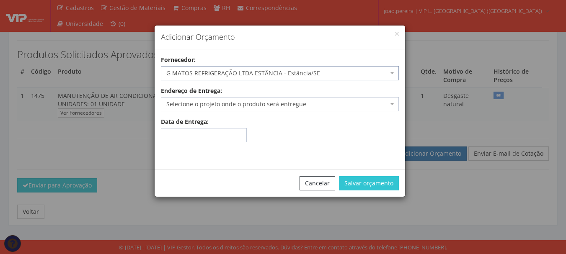
click at [384, 105] on span "Selecione o projeto onde o produto será entregue" at bounding box center [277, 104] width 222 height 8
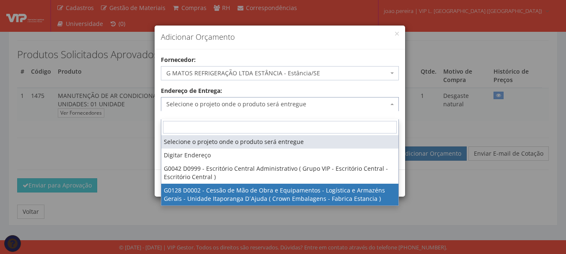
select select "128"
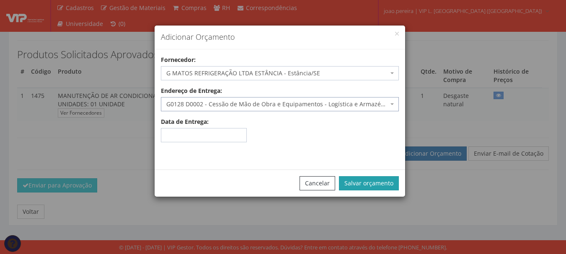
click at [362, 180] on button "Salvar orçamento" at bounding box center [369, 183] width 60 height 14
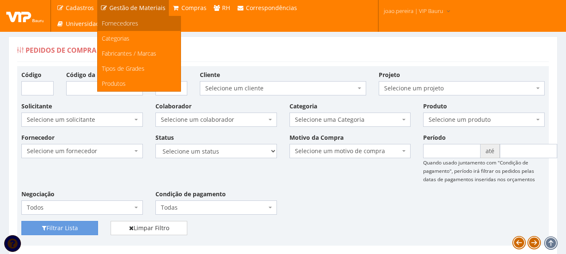
click at [132, 26] on span "Fornecedores" at bounding box center [120, 23] width 36 height 8
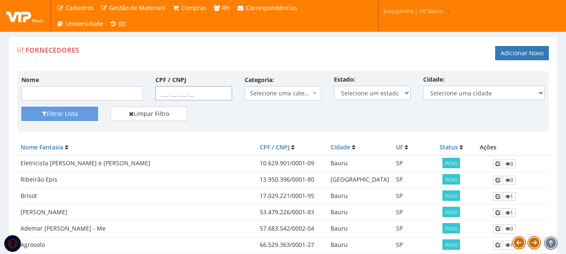
click at [168, 95] on input "CPF / CNPJ" at bounding box center [193, 93] width 77 height 14
paste input "32.736.686/0001-7"
type input "32.736.686/0001-7"
click at [71, 118] on button "Filtrar Lista" at bounding box center [59, 114] width 77 height 14
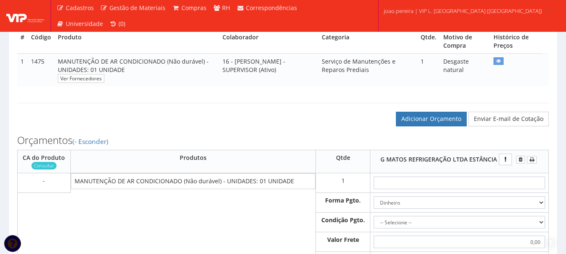
scroll to position [293, 0]
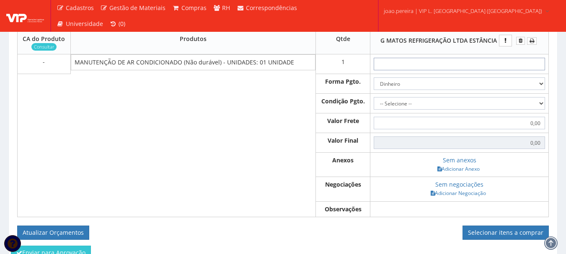
click at [459, 70] on input "text" at bounding box center [459, 64] width 171 height 13
type input "5"
type input "5,00"
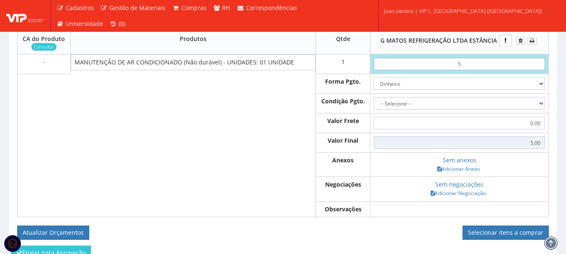
type input "50"
type input "50,00"
type input "5,00"
type input "50,00"
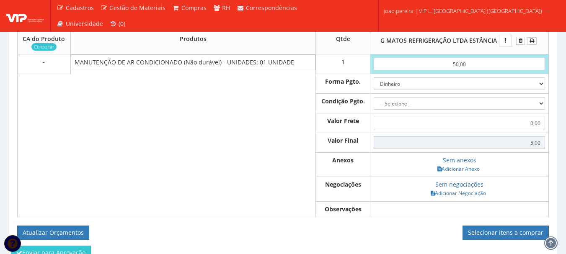
type input "50,00"
type input "500,00"
click at [540, 90] on select "Dinheiro Boleto Bancário Depósito Transferência Bancária Cartão de Crédito Cart…" at bounding box center [459, 83] width 171 height 13
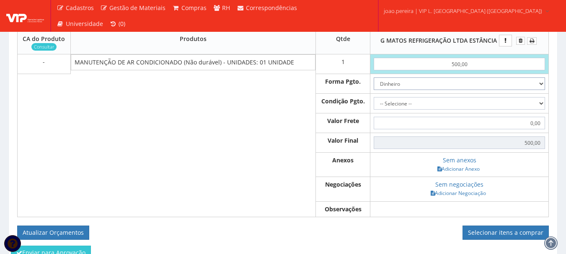
select select "3"
click at [374, 86] on select "Dinheiro Boleto Bancário Depósito Transferência Bancária Cartão de Crédito Cart…" at bounding box center [459, 83] width 171 height 13
click at [542, 110] on select "-- Selecione -- À vista 7 dias 10 dias" at bounding box center [459, 103] width 171 height 13
select select "0"
click at [374, 106] on select "-- Selecione -- À vista 7 dias 10 dias" at bounding box center [459, 103] width 171 height 13
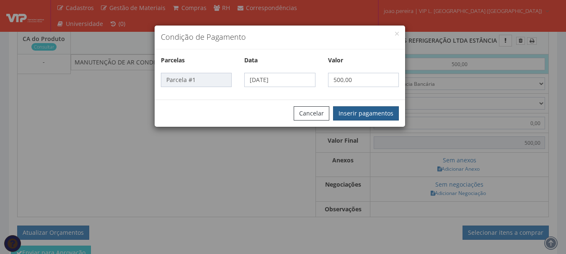
click at [381, 107] on button "Inserir pagamentos" at bounding box center [366, 113] width 66 height 14
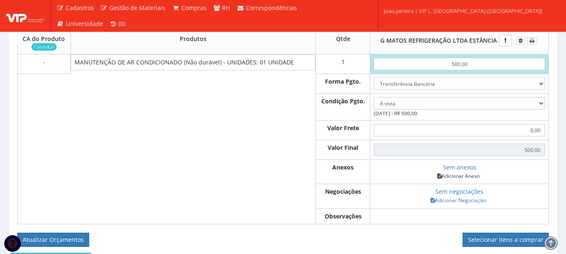
click at [465, 181] on link "Adicionar Anexo" at bounding box center [458, 176] width 47 height 9
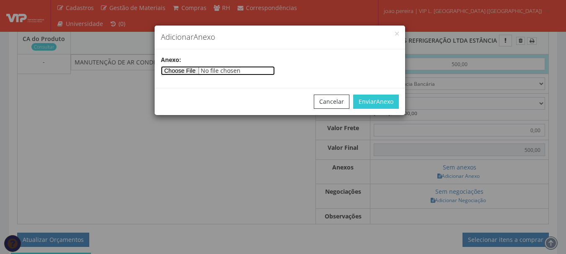
click at [191, 67] on input"] "file" at bounding box center [218, 70] width 114 height 9
type input"] "C:\fakepath\PedidoVenda_2744 placa.pdf"
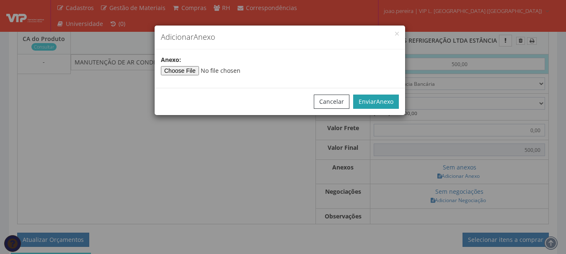
click at [375, 100] on button "Enviar Anexo" at bounding box center [376, 102] width 46 height 14
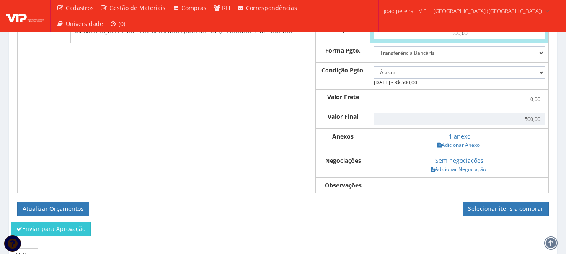
scroll to position [376, 0]
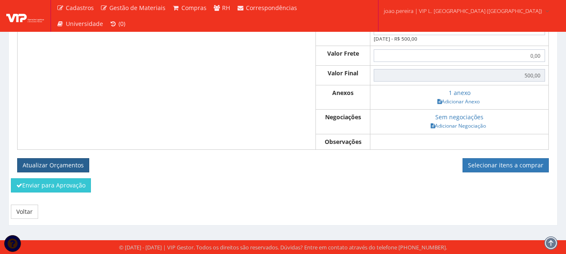
click at [64, 168] on button "Atualizar Orçamentos" at bounding box center [53, 165] width 72 height 14
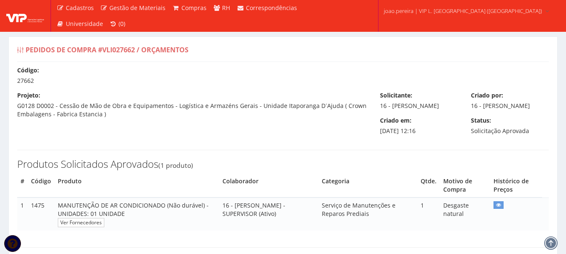
select select "0"
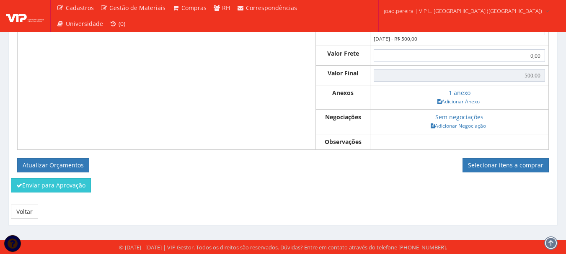
scroll to position [346, 0]
click at [17, 214] on link "Voltar" at bounding box center [24, 212] width 27 height 14
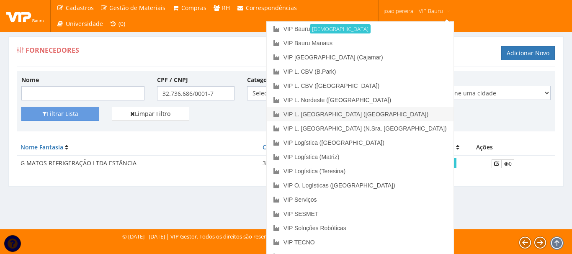
click at [407, 114] on link "VIP L. [GEOGRAPHIC_DATA] ([GEOGRAPHIC_DATA])" at bounding box center [360, 114] width 187 height 14
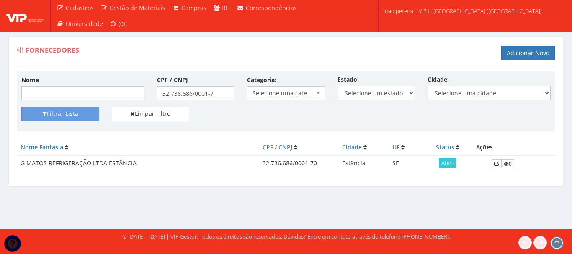
click at [242, 121] on div "Filtrar Lista Limpar Filtro" at bounding box center [286, 117] width 542 height 21
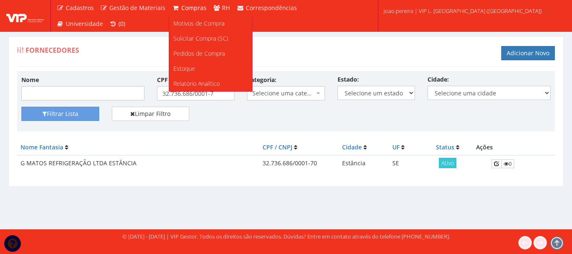
click at [191, 10] on span "Compras" at bounding box center [193, 8] width 25 height 8
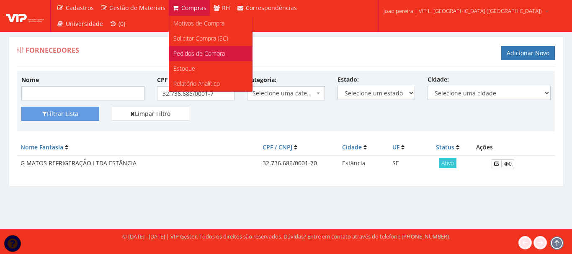
click at [208, 54] on span "Pedidos de Compra" at bounding box center [199, 53] width 52 height 8
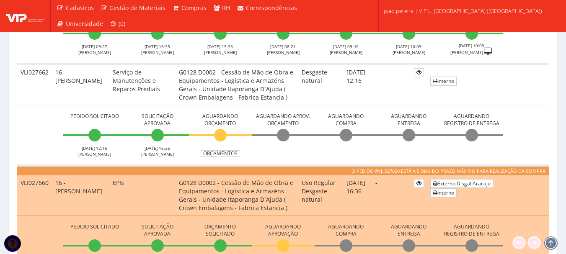
scroll to position [419, 0]
click at [231, 150] on link "Orçamentos" at bounding box center [220, 153] width 39 height 7
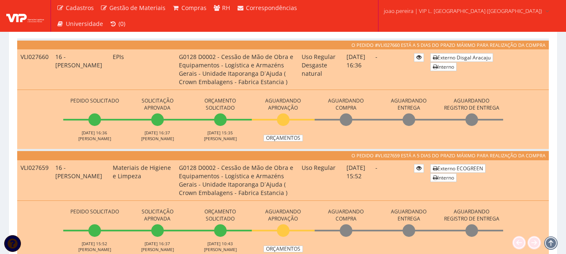
scroll to position [572, 0]
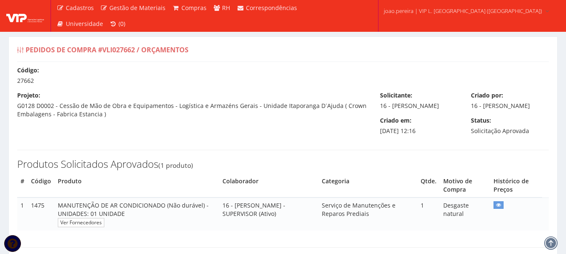
select select "0"
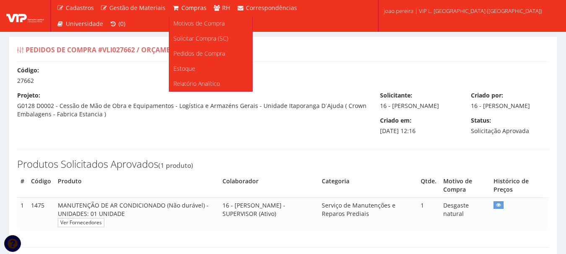
click at [192, 7] on span "Compras" at bounding box center [193, 8] width 25 height 8
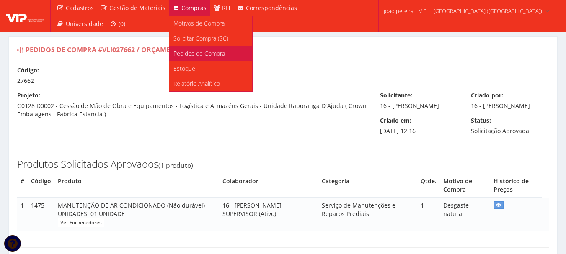
click at [200, 52] on span "Pedidos de Compra" at bounding box center [199, 53] width 52 height 8
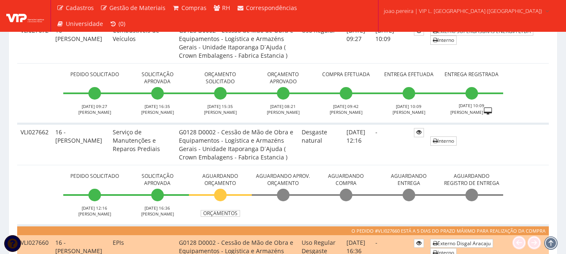
scroll to position [293, 0]
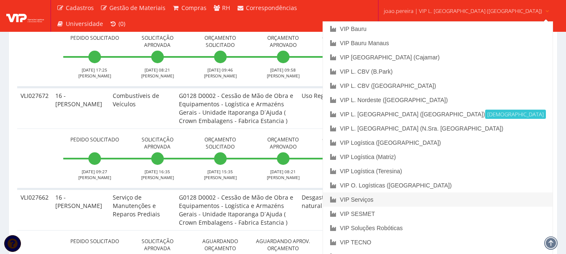
click at [426, 198] on link "VIP Serviços" at bounding box center [437, 200] width 229 height 14
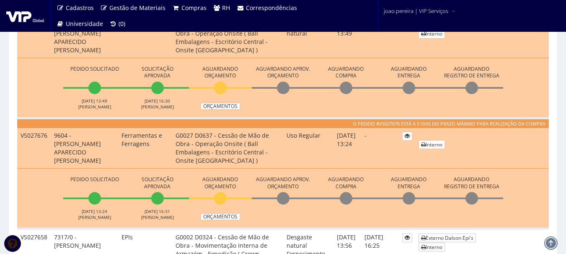
scroll to position [377, 0]
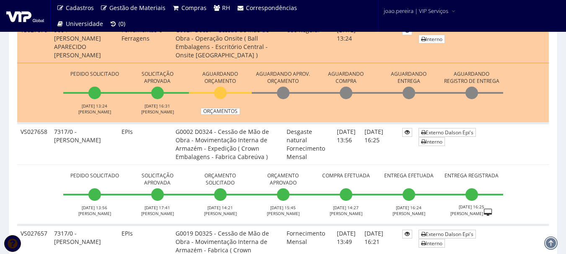
click at [203, 149] on td "G0002 D0324 - Cessão de Mão de Obra - Movimentação Interna de Armazém - Expediç…" at bounding box center [227, 144] width 111 height 41
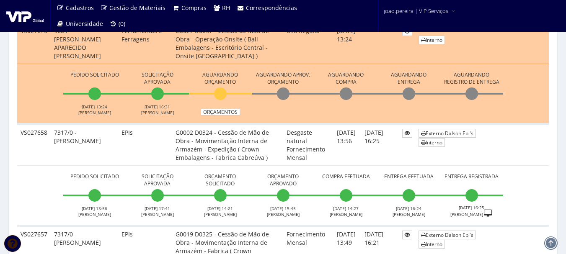
scroll to position [293, 0]
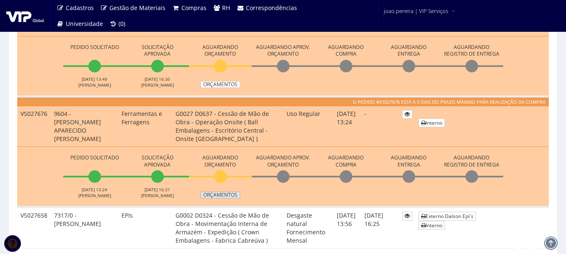
click at [227, 198] on link "Orçamentos" at bounding box center [220, 195] width 39 height 7
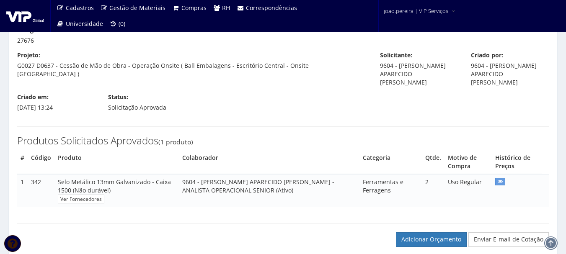
scroll to position [126, 0]
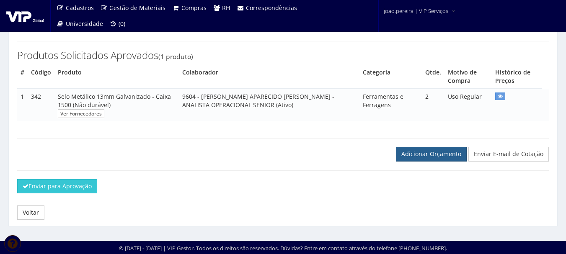
click at [449, 161] on link "Adicionar Orçamento" at bounding box center [431, 154] width 71 height 14
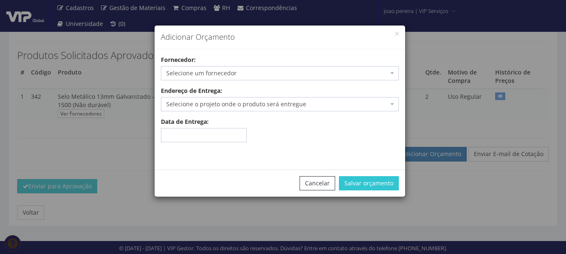
click at [296, 70] on span "Selecione um fornecedor" at bounding box center [277, 73] width 222 height 8
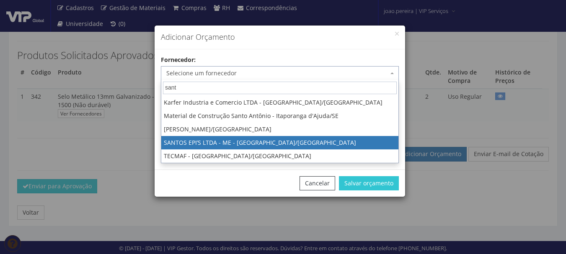
type input "sant"
drag, startPoint x: 242, startPoint y: 141, endPoint x: 281, endPoint y: 150, distance: 40.4
select select "1894"
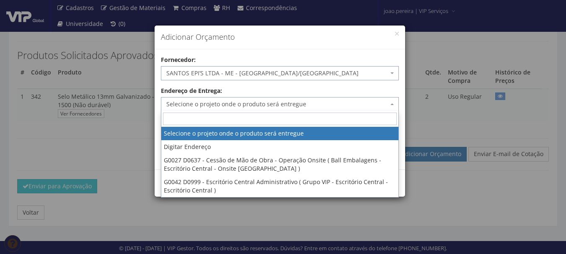
click at [385, 101] on span "Selecione o projeto onde o produto será entregue" at bounding box center [277, 104] width 222 height 8
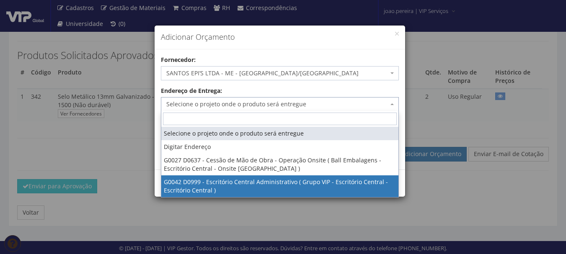
select select "42"
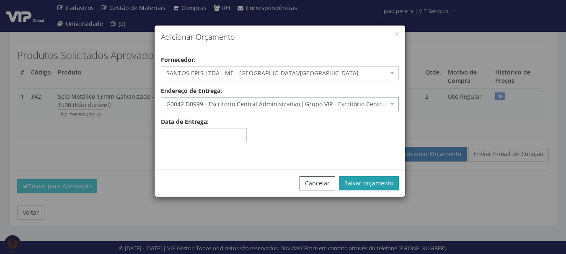
click at [385, 180] on button "Salvar orçamento" at bounding box center [369, 183] width 60 height 14
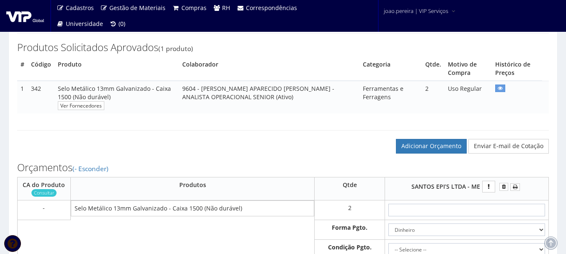
scroll to position [168, 0]
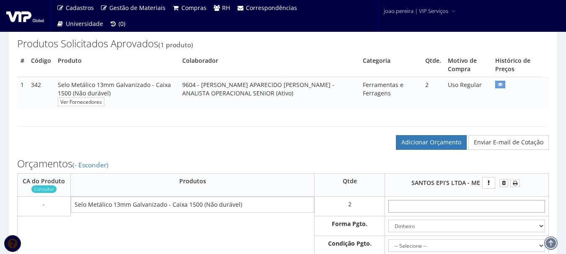
click at [489, 206] on input "text" at bounding box center [466, 206] width 157 height 13
type input "4"
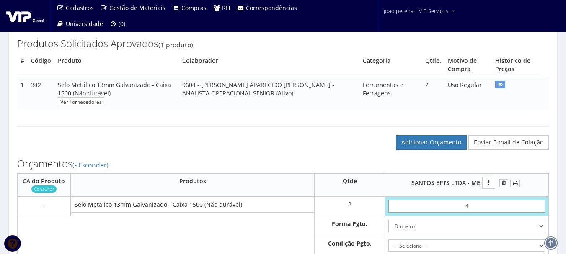
type input "8,00"
type input "42"
type input "84,00"
type input "4,20"
type input "8,40"
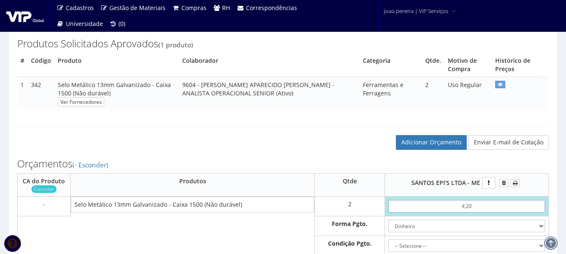
type input "42,00"
type input "84,00"
type input "420,00"
type input "840,00"
type input "420,00"
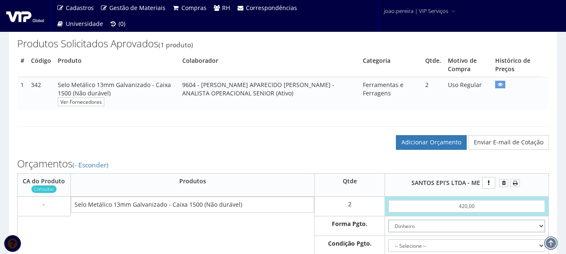
drag, startPoint x: 541, startPoint y: 227, endPoint x: 524, endPoint y: 228, distance: 17.2
click at [541, 227] on select "Dinheiro Boleto Bancário Depósito Transferência Bancária Cartão de Crédito Cart…" at bounding box center [466, 226] width 157 height 13
select select "1"
click at [388, 220] on select "Dinheiro Boleto Bancário Depósito Transferência Bancária Cartão de Crédito Cart…" at bounding box center [466, 226] width 157 height 13
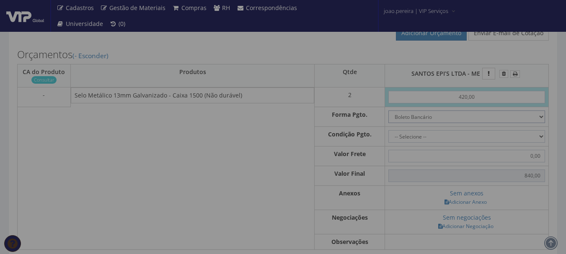
scroll to position [293, 0]
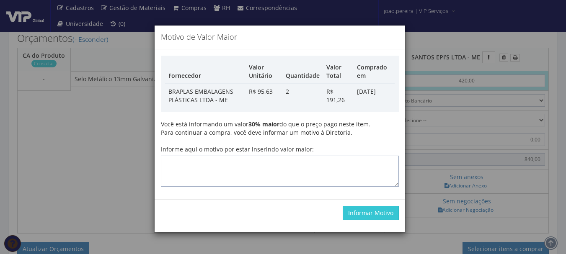
click at [283, 169] on textarea "Informe aqui o motivo por estar inserindo valor maior:" at bounding box center [280, 171] width 238 height 31
type textarea "Atualizando"
click at [379, 220] on div "Informar Motivo" at bounding box center [280, 212] width 250 height 27
click at [379, 216] on button "Informar Motivo" at bounding box center [371, 213] width 56 height 14
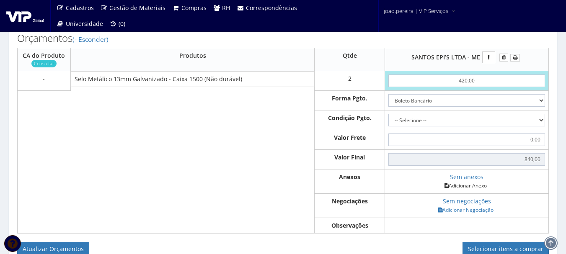
click at [475, 186] on link "Adicionar Anexo" at bounding box center [465, 185] width 47 height 9
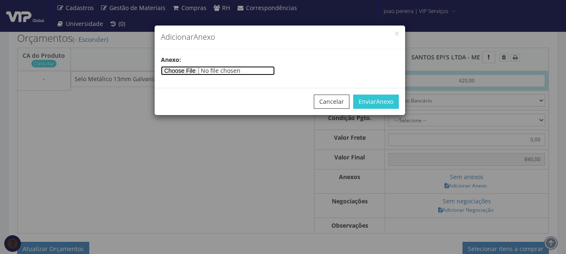
click at [189, 72] on input"] "file" at bounding box center [218, 70] width 114 height 9
type input"] "C:\fakepath\ORÇAMENTO VIP BAURU - 12-08-2025 - ATUALIZADO (1).pdf"
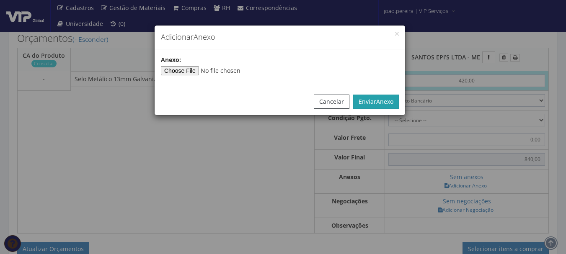
click at [382, 104] on span "Anexo" at bounding box center [384, 102] width 17 height 8
click at [390, 102] on span "Anexo" at bounding box center [384, 102] width 17 height 8
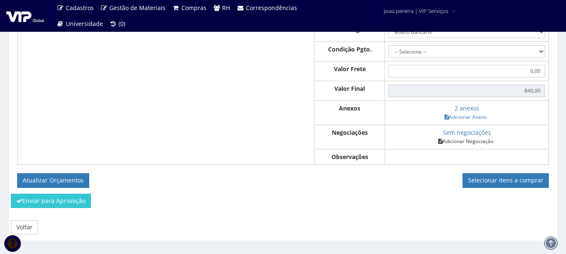
scroll to position [377, 0]
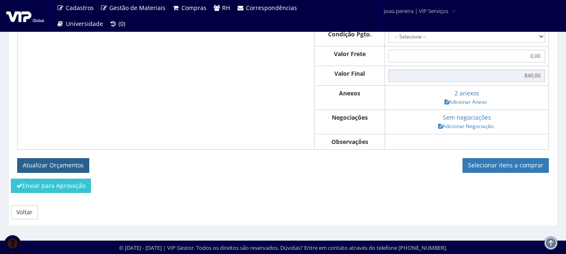
click at [64, 161] on button "Atualizar Orçamentos" at bounding box center [53, 165] width 72 height 14
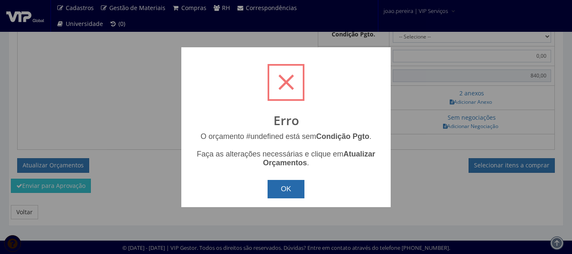
click at [286, 187] on button "OK" at bounding box center [286, 189] width 37 height 18
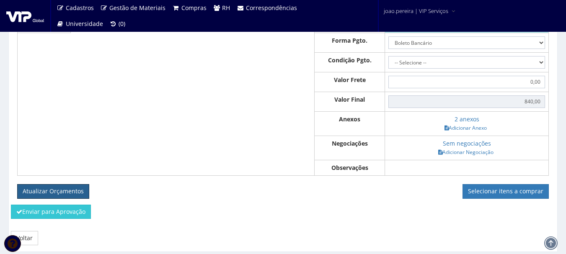
scroll to position [293, 0]
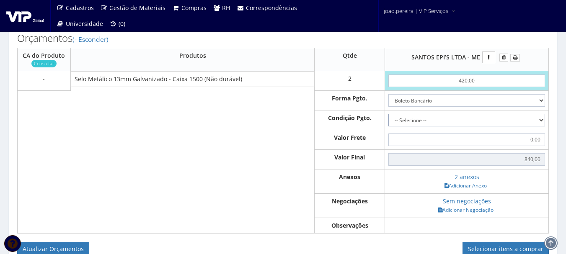
click at [541, 121] on select "-- Selecione -- À vista 7 dias 10 dias" at bounding box center [466, 120] width 157 height 13
select select "60"
click at [388, 114] on select "-- Selecione -- À vista 7 dias 10 dias" at bounding box center [466, 120] width 157 height 13
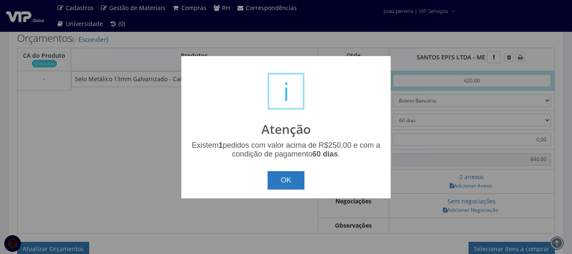
click at [290, 181] on button "OK" at bounding box center [286, 180] width 37 height 18
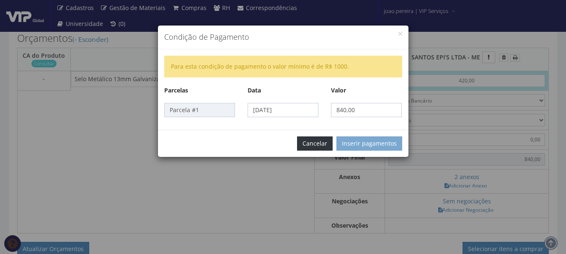
click at [319, 146] on button "Cancelar" at bounding box center [315, 144] width 36 height 14
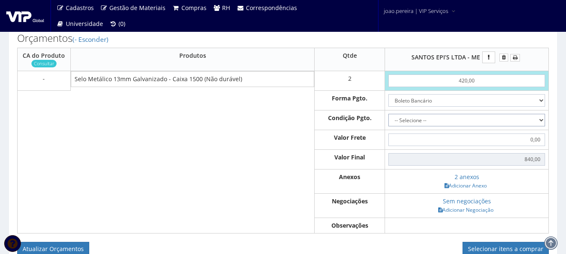
drag, startPoint x: 538, startPoint y: 116, endPoint x: 529, endPoint y: 123, distance: 11.7
click at [537, 117] on select "-- Selecione -- À vista 7 dias 10 dias" at bounding box center [466, 120] width 157 height 13
select select "outros"
click at [388, 114] on select "-- Selecione -- À vista 7 dias 10 dias" at bounding box center [466, 120] width 157 height 13
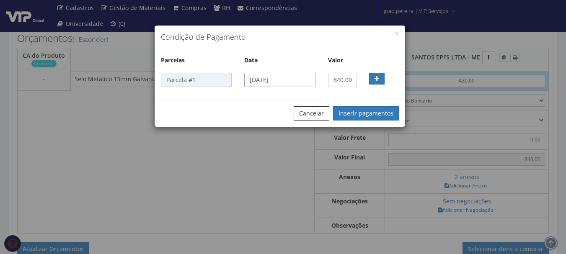
click at [304, 83] on input "03/09/2025" at bounding box center [279, 80] width 71 height 14
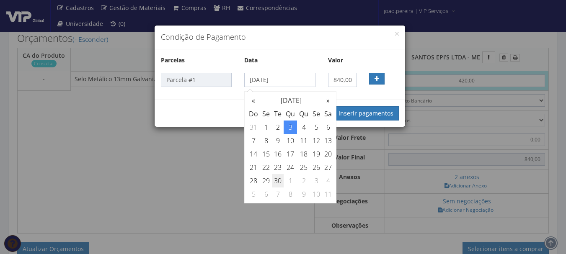
click at [279, 178] on td "30" at bounding box center [278, 180] width 12 height 13
type input "30/09/2025"
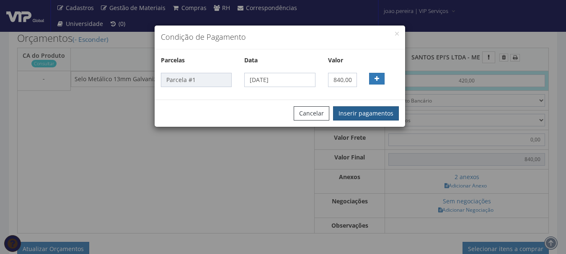
click at [373, 110] on button "Inserir pagamentos" at bounding box center [366, 113] width 66 height 14
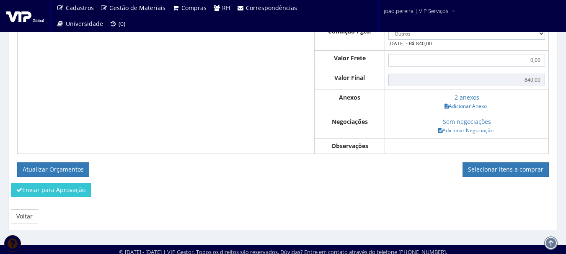
scroll to position [385, 0]
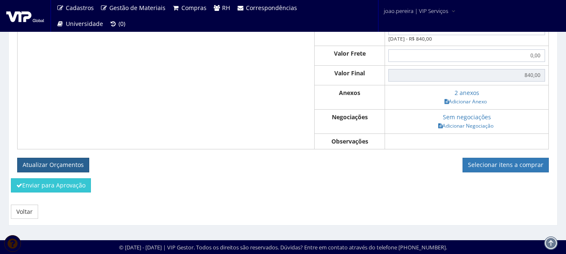
click at [54, 164] on button "Atualizar Orçamentos" at bounding box center [53, 165] width 72 height 14
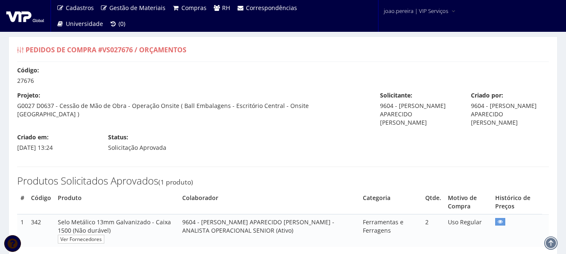
select select "outros"
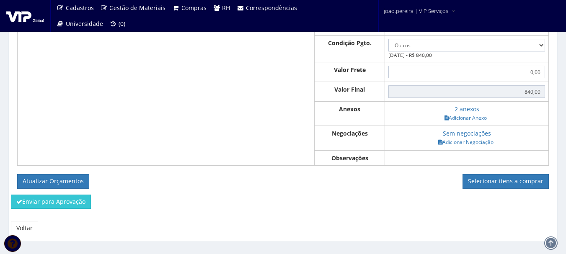
scroll to position [354, 0]
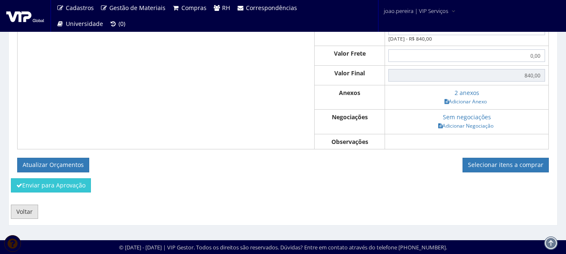
click at [26, 209] on link "Voltar" at bounding box center [24, 212] width 27 height 14
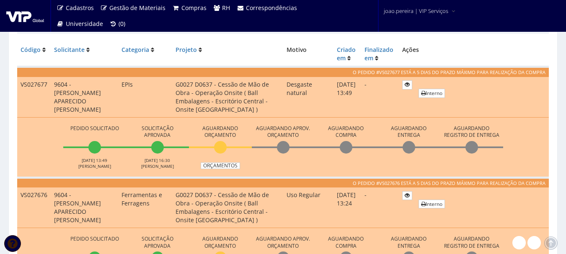
scroll to position [377, 0]
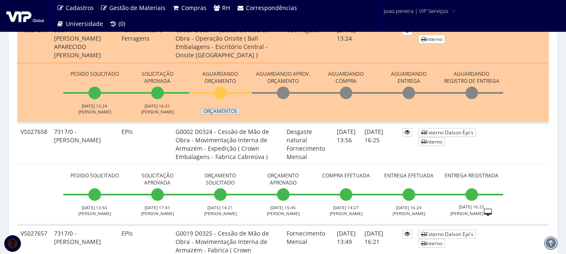
click at [223, 113] on link "Orçamentos" at bounding box center [220, 111] width 39 height 7
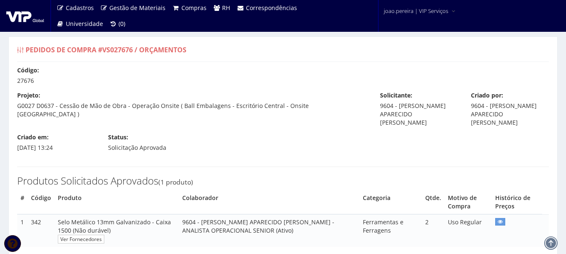
select select "outros"
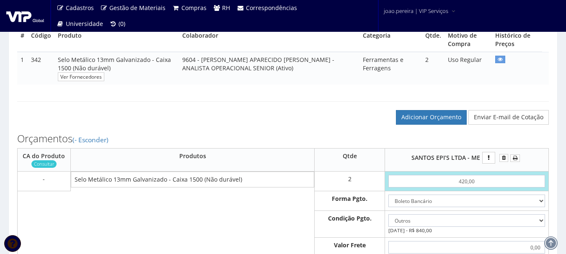
scroll to position [168, 0]
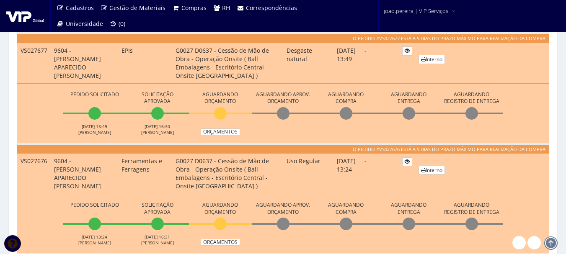
scroll to position [245, 0]
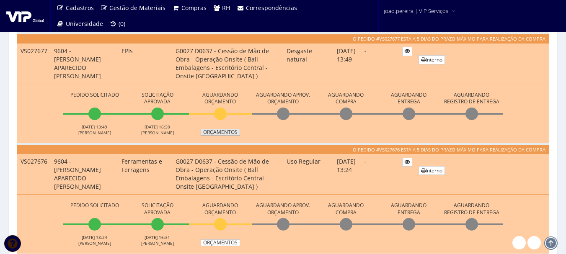
click at [218, 132] on link "Orçamentos" at bounding box center [220, 132] width 39 height 7
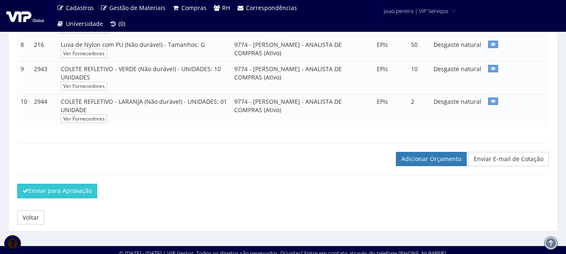
scroll to position [353, 0]
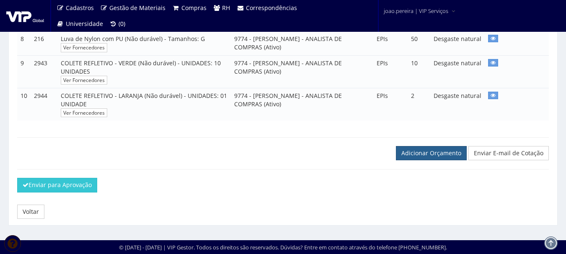
click at [441, 157] on link "Adicionar Orçamento" at bounding box center [431, 153] width 71 height 14
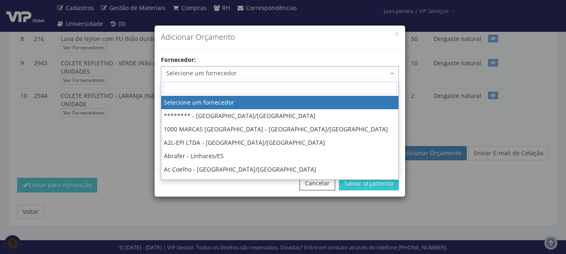
click at [232, 74] on span "Selecione um fornecedor" at bounding box center [277, 73] width 222 height 8
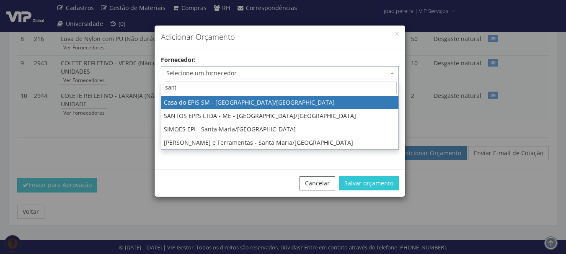
type input "santo"
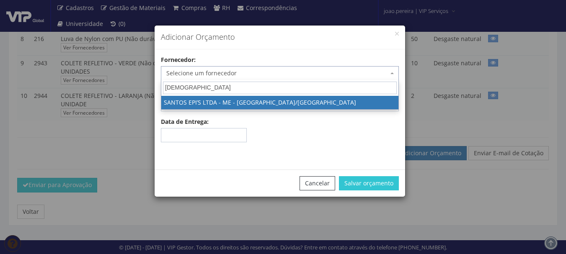
select select "1894"
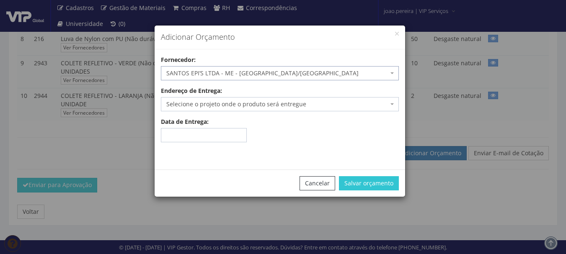
click at [265, 101] on span "Selecione o projeto onde o produto será entregue" at bounding box center [277, 104] width 222 height 8
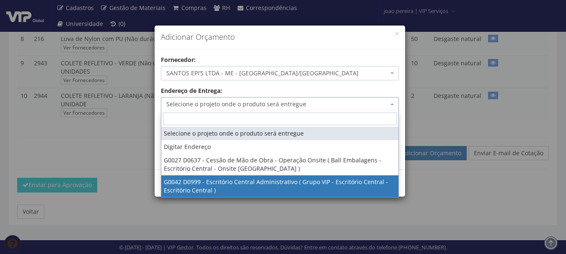
select select "42"
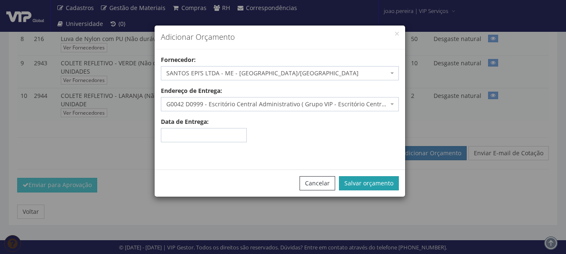
click at [381, 185] on button "Salvar orçamento" at bounding box center [369, 183] width 60 height 14
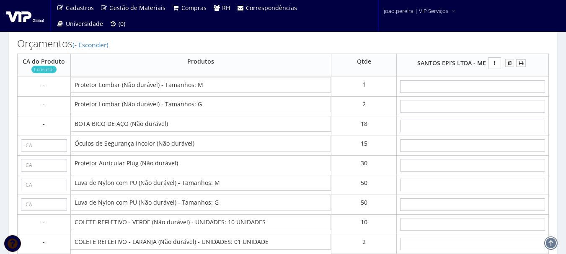
scroll to position [503, 0]
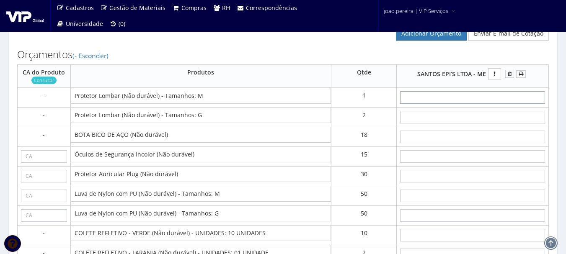
click at [495, 97] on input "text" at bounding box center [472, 97] width 145 height 13
type input "4"
type input "4,00"
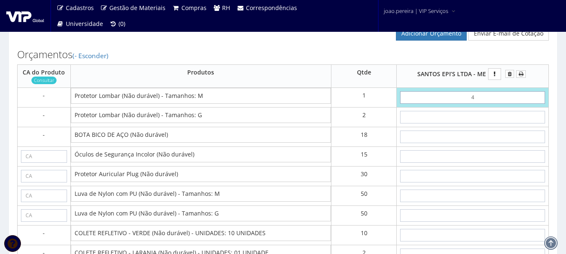
type input "45"
type input "45,00"
type input "4,50"
type input "45,00"
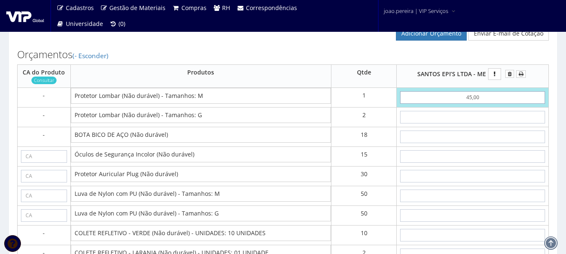
type input "45,00"
type input "4"
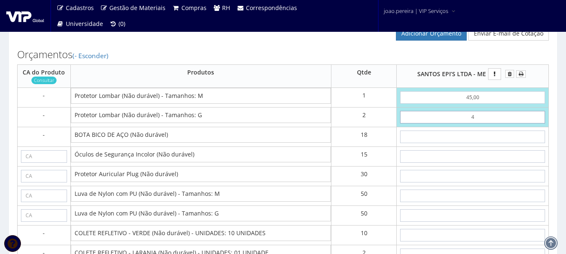
type input "53,00"
type input "45"
type input "135,00"
type input "4,50"
type input "54,00"
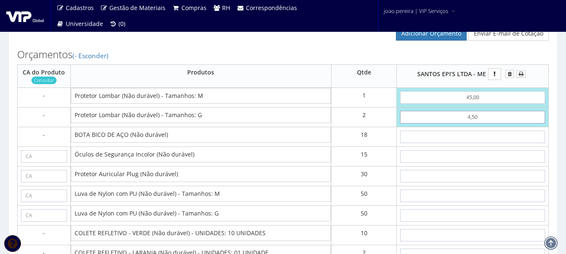
type input "45,00"
type input "135,00"
type input "45,00"
type input "8"
type input "279,00"
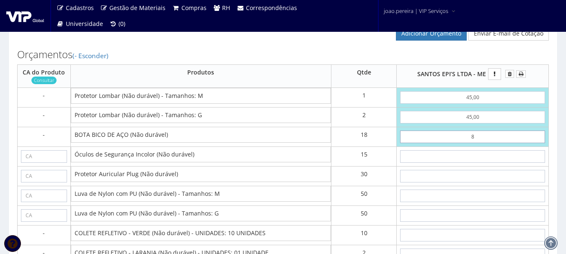
type input "83"
type input "1629,00"
type input "8,30"
type input "284,40"
type input "83,00"
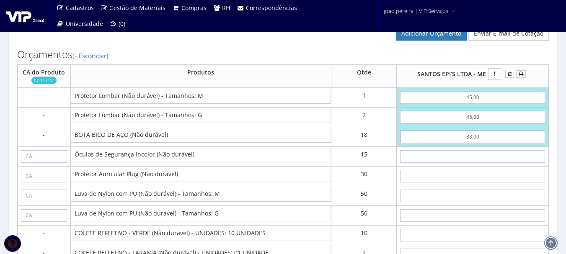
type input "1629,00"
type input "83,00"
click at [490, 166] on tbody "- Protetor Lombar (Não durável) - Tamanhos: M 1 45,00 45,00 83,00 Forma Pgto. C…" at bounding box center [283, 248] width 531 height 320
click at [488, 159] on input "text" at bounding box center [472, 156] width 145 height 13
